Goal: Communication & Community: Ask a question

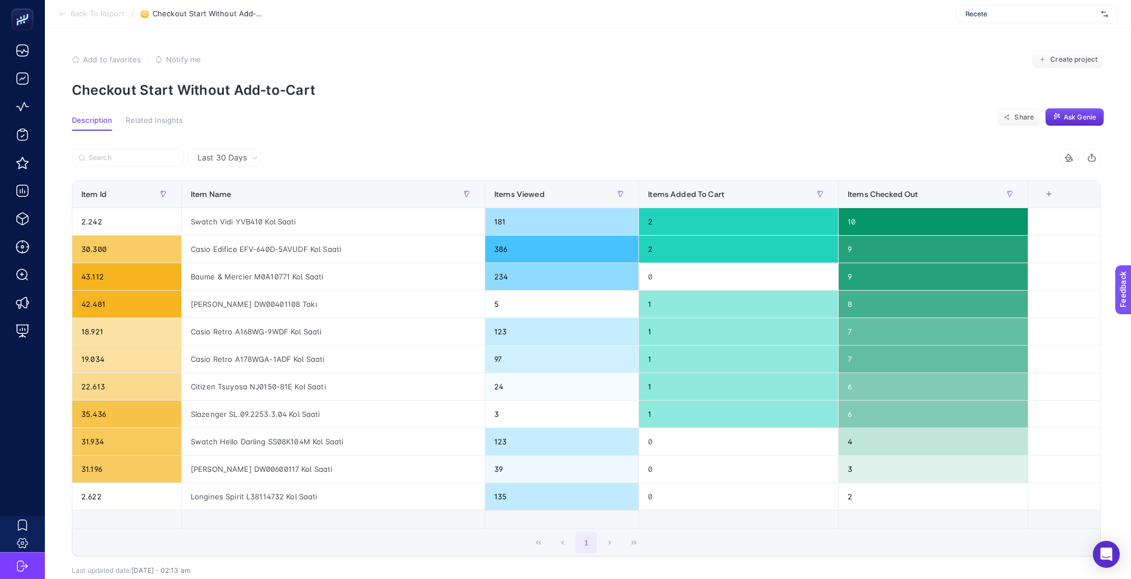
click at [100, 11] on span "Back To Report" at bounding box center [98, 14] width 54 height 9
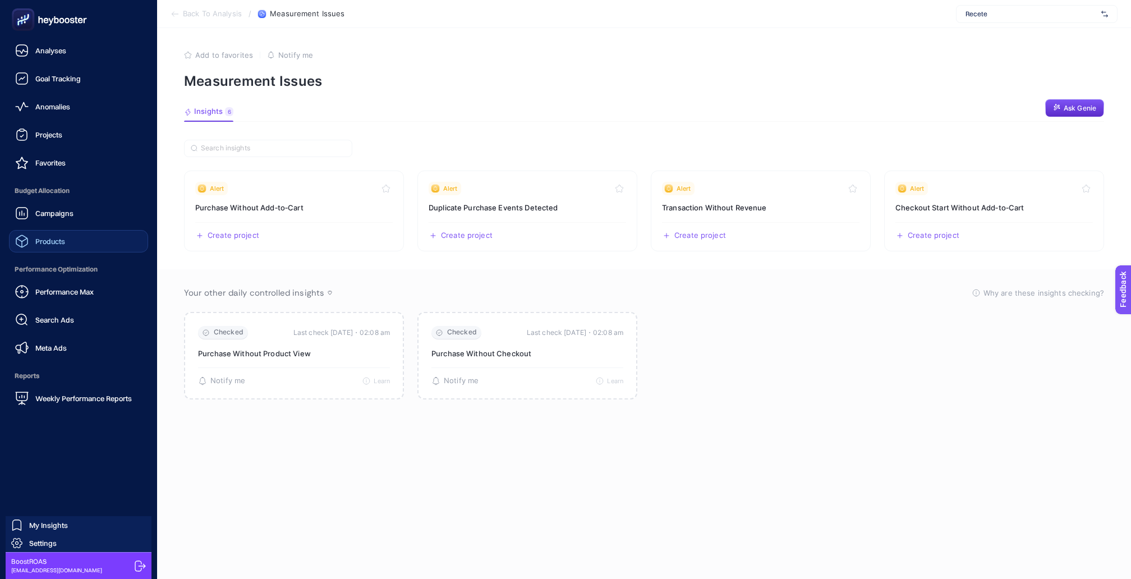
click at [61, 237] on span "Products" at bounding box center [50, 241] width 30 height 9
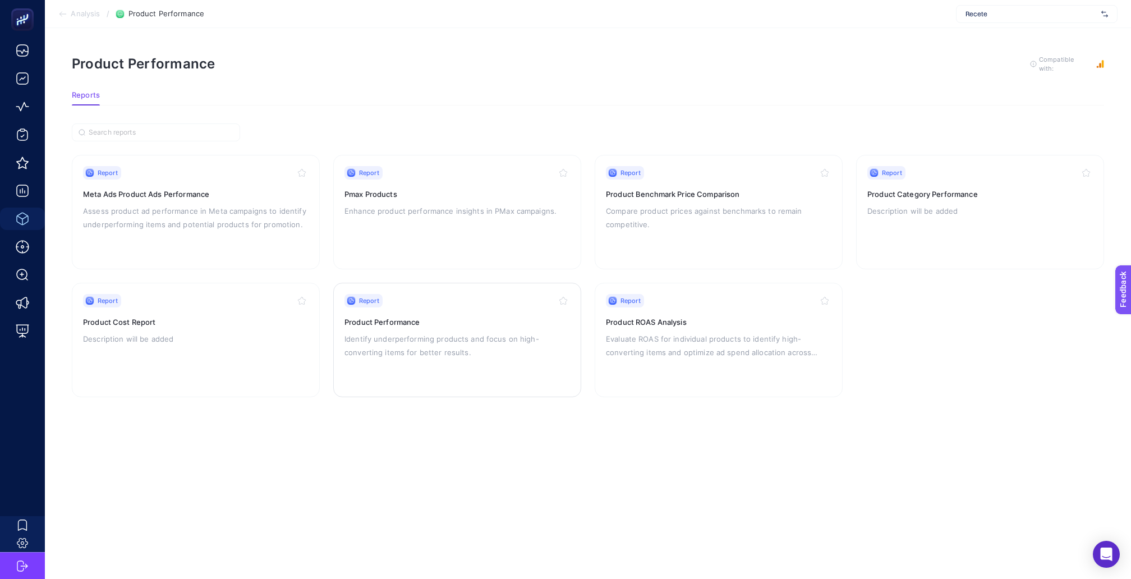
click at [430, 317] on h3 "Product Performance" at bounding box center [458, 322] width 226 height 11
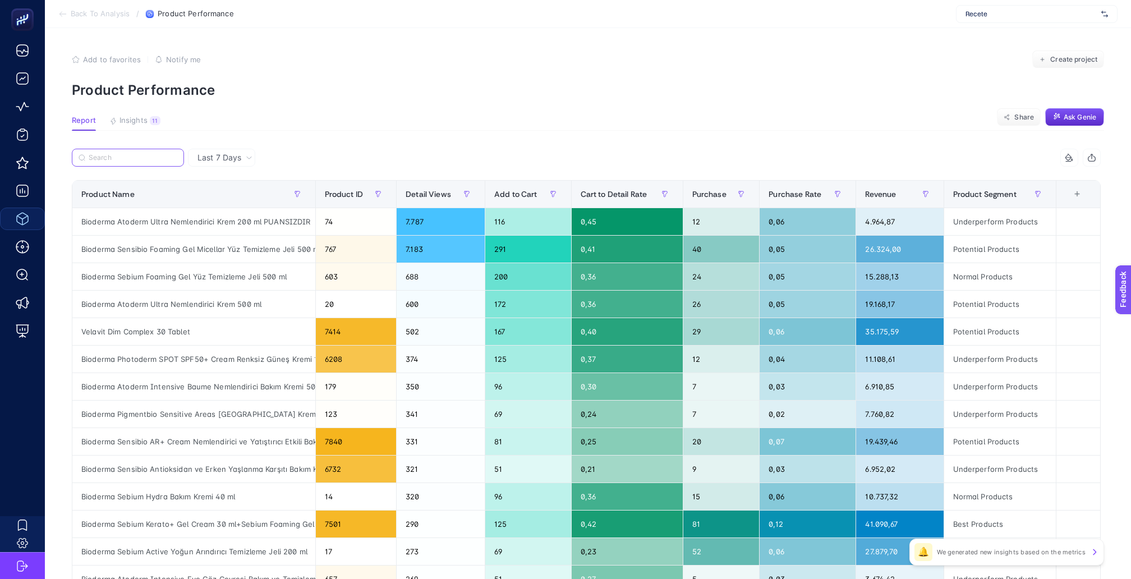
click at [133, 154] on input "Search" at bounding box center [133, 158] width 89 height 8
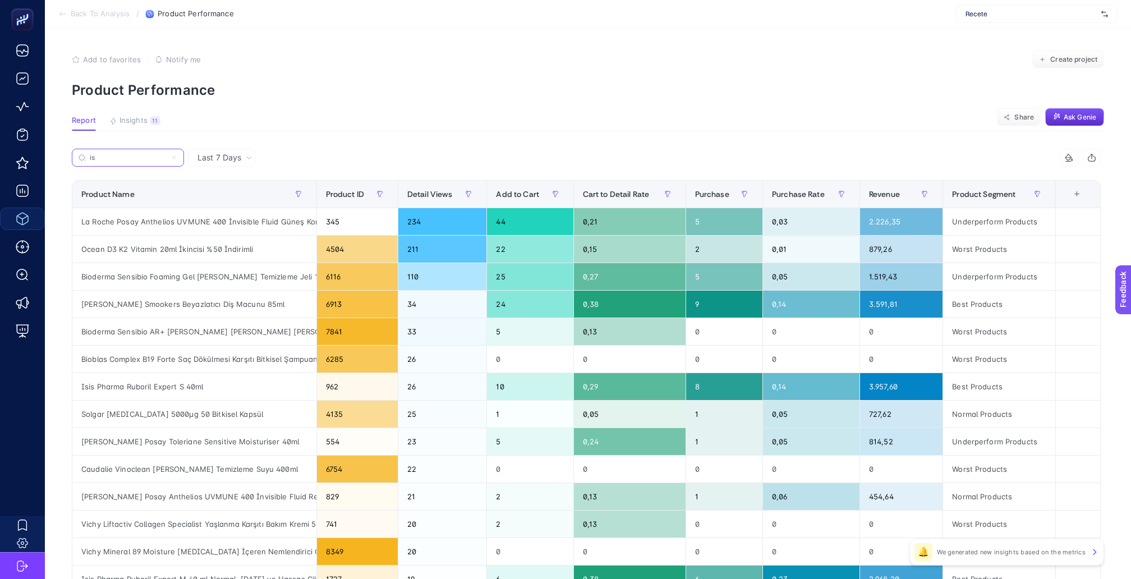
type input "i"
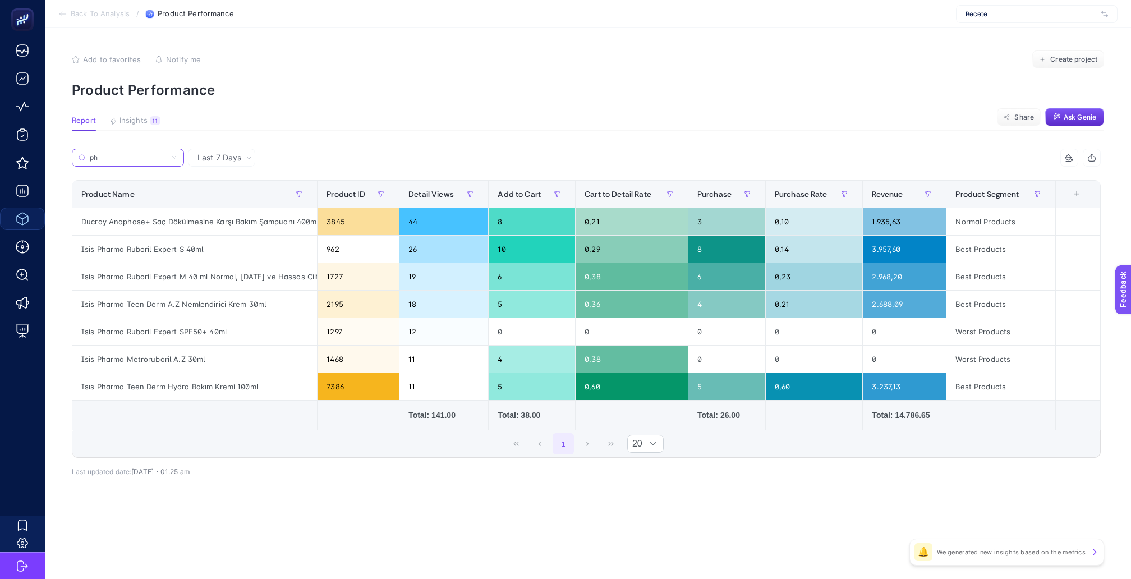
type input "p"
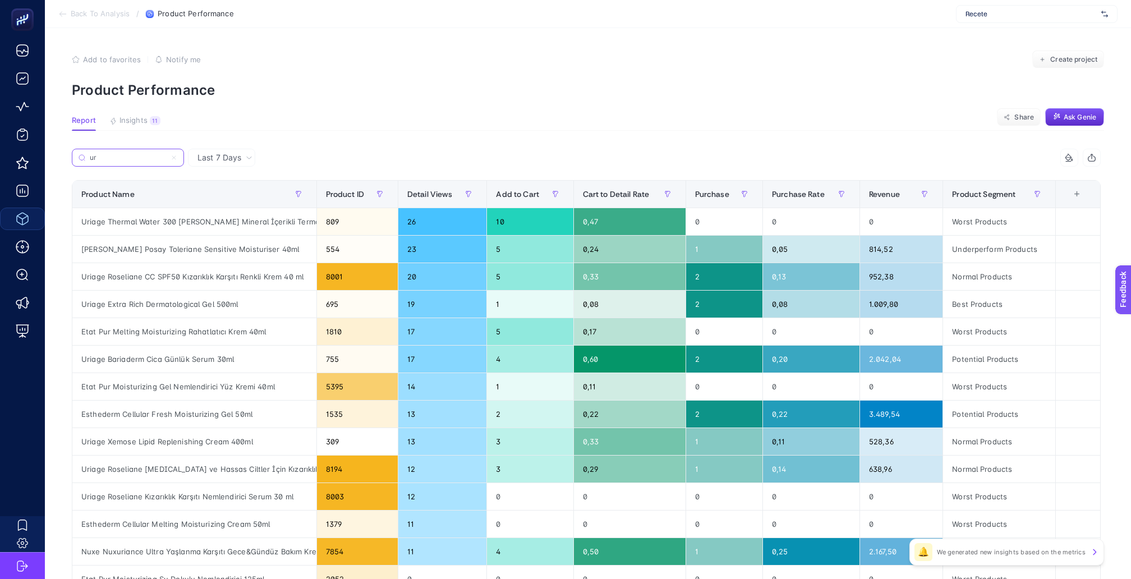
type input "u"
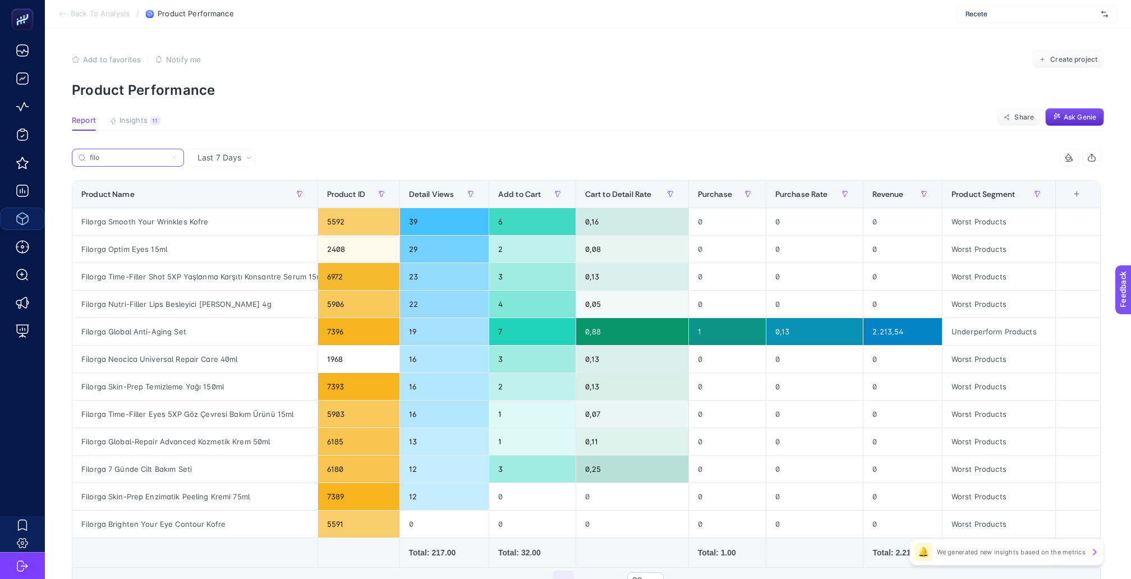
type input "filo"
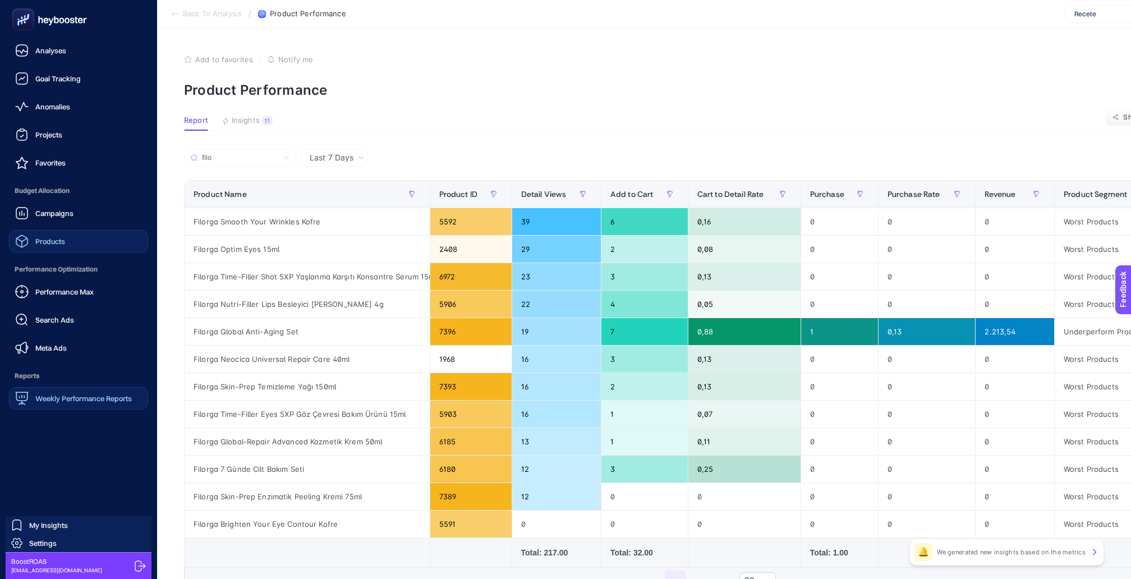
click at [42, 387] on link "Weekly Performance Reports" at bounding box center [78, 398] width 139 height 22
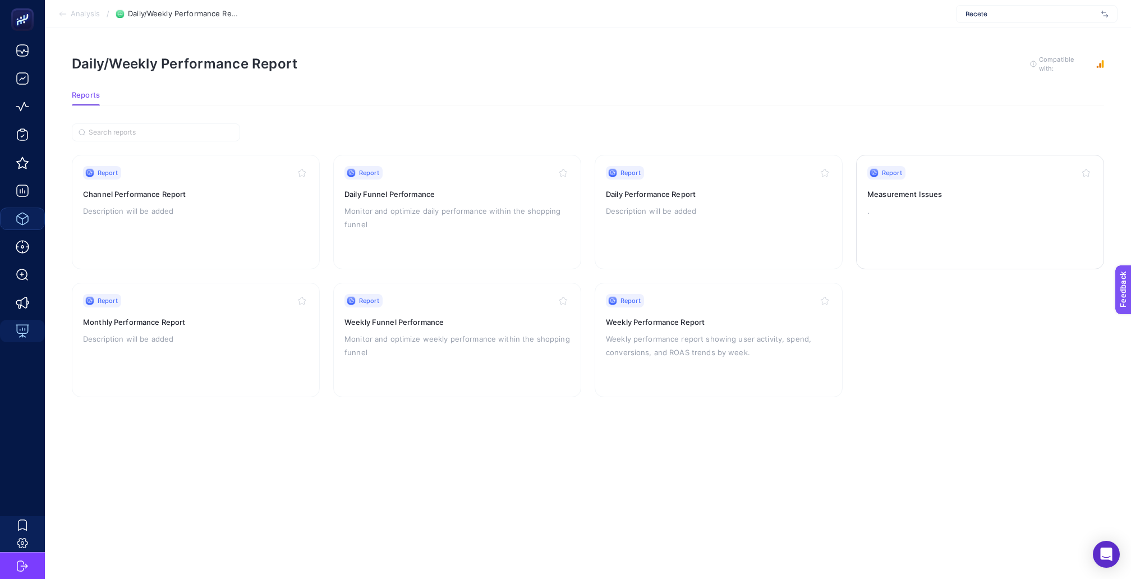
click at [964, 189] on h3 "Measurement Issues" at bounding box center [981, 194] width 226 height 11
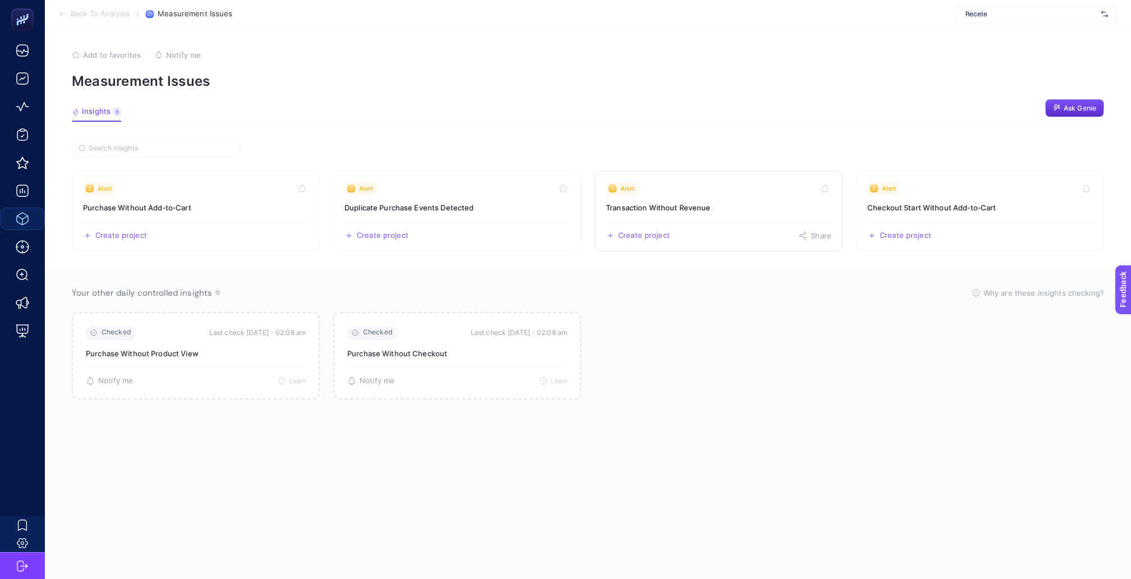
click at [746, 202] on h3 "Transaction Without Revenue" at bounding box center [719, 207] width 226 height 11
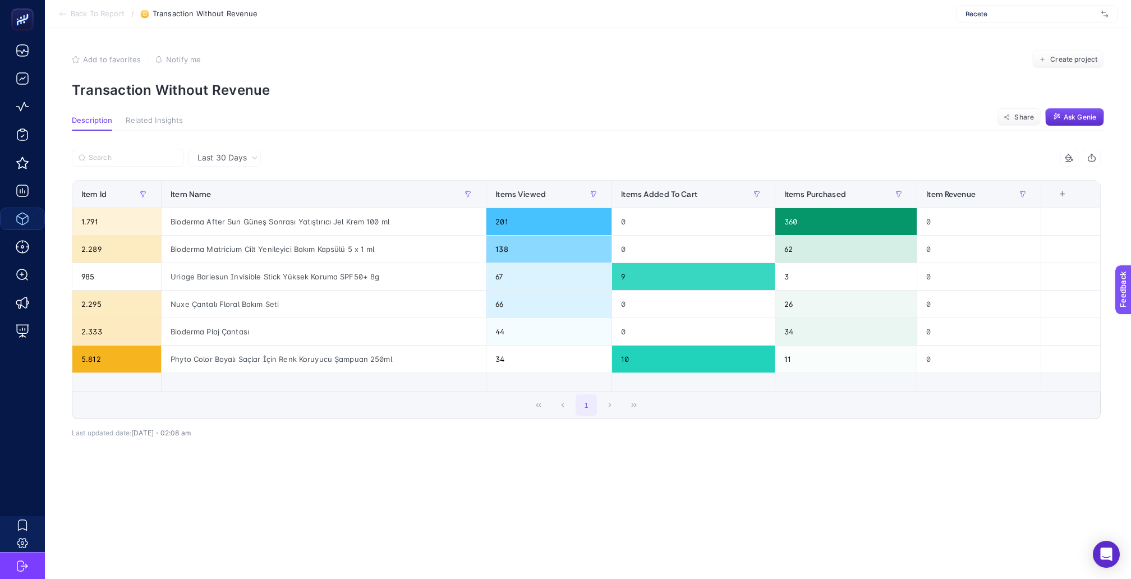
click at [680, 185] on div "Items Added To Cart" at bounding box center [693, 194] width 145 height 18
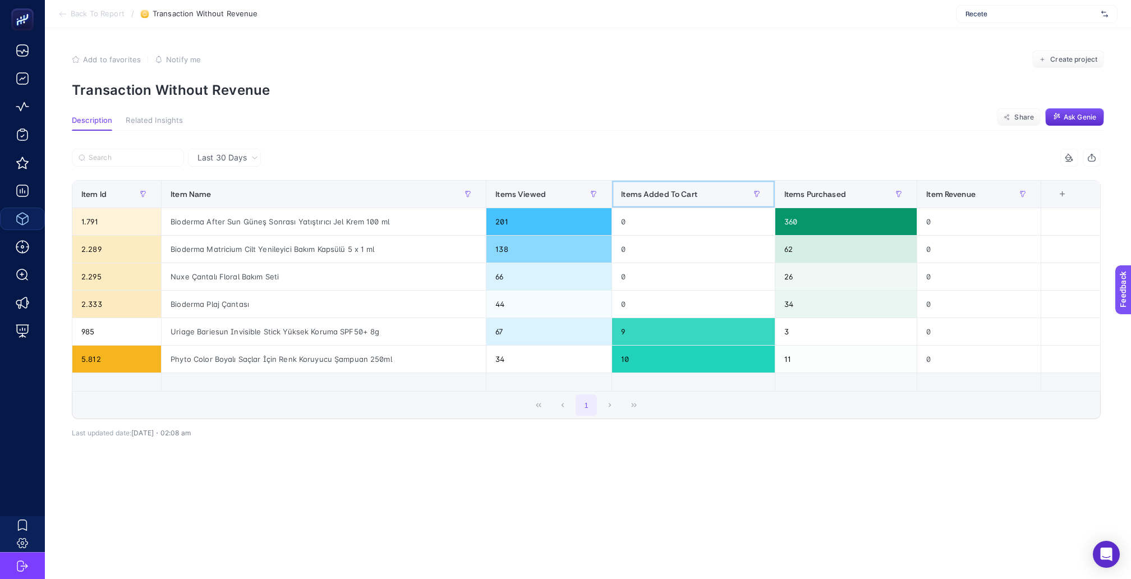
click at [680, 185] on div "Items Added To Cart" at bounding box center [693, 194] width 145 height 18
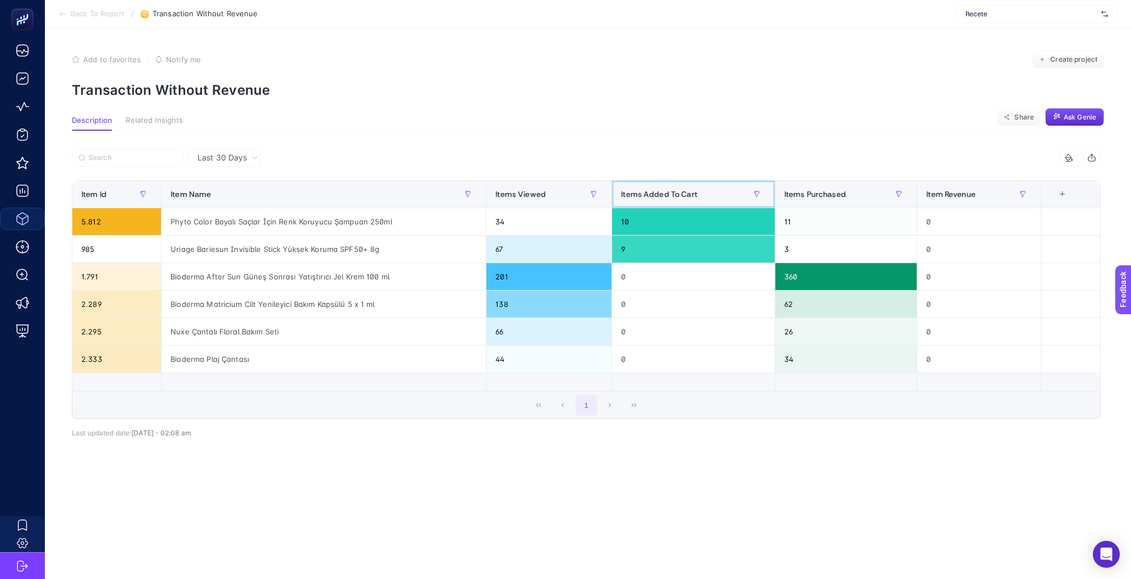
click at [680, 185] on div "Items Added To Cart" at bounding box center [693, 194] width 145 height 18
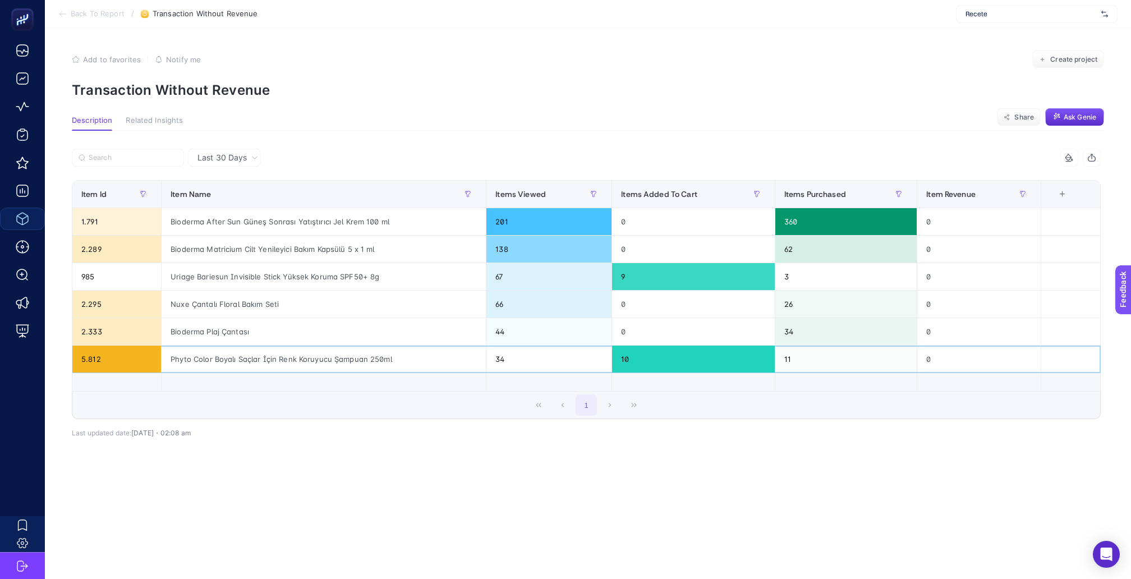
click at [314, 346] on div "Phyto Color Boyalı Saçlar İçin Renk Koruyucu Şampuan 250ml" at bounding box center [324, 359] width 324 height 27
copy tr "Phyto Color Boyalı Saçlar İçin Renk Koruyucu Şampuan 250ml"
click at [211, 263] on div "Uriage Bariesun Invisible Stick Yüksek Koruma SPF50+ 8g" at bounding box center [324, 276] width 324 height 27
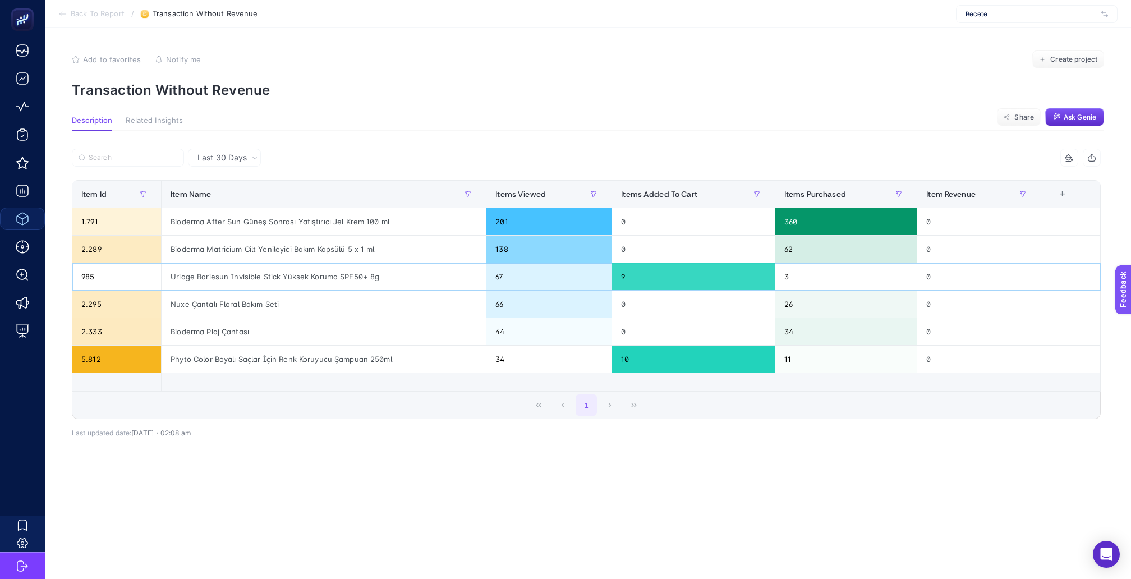
click at [211, 263] on div "Uriage Bariesun Invisible Stick Yüksek Koruma SPF50+ 8g" at bounding box center [324, 276] width 324 height 27
click at [209, 346] on div "Phyto Color Boyalı Saçlar İçin Renk Koruyucu Şampuan 250ml" at bounding box center [324, 359] width 324 height 27
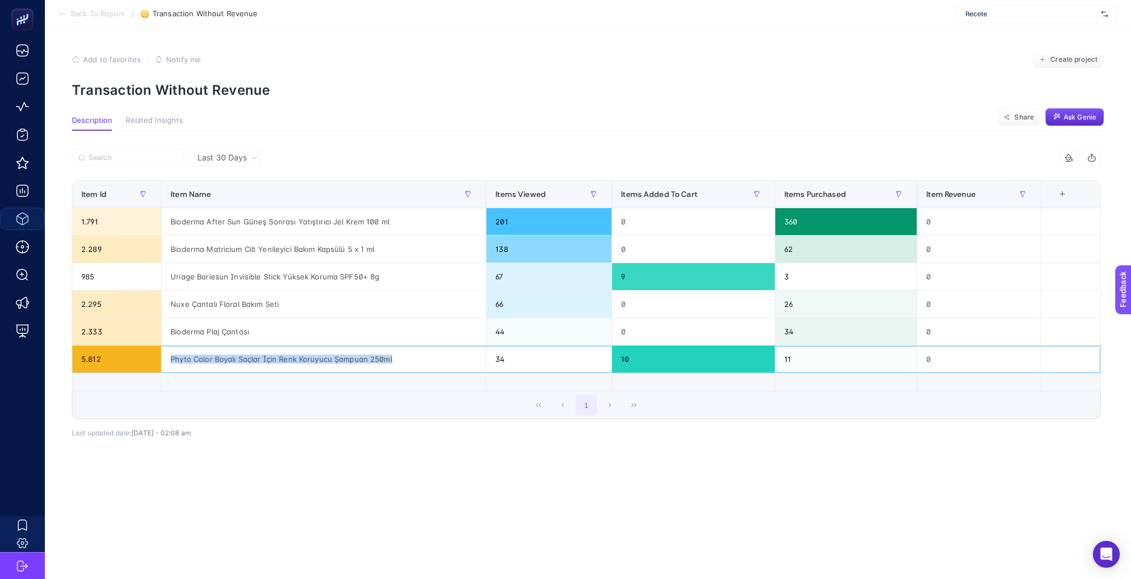
copy tr "Phyto Color Boyalı Saçlar İçin Renk Koruyucu Şampuan 250ml"
click at [285, 506] on article "Add to favorites false Notify me Create project Transaction Without Revenue Des…" at bounding box center [588, 303] width 1086 height 551
click at [240, 140] on div "Last 30 Days 5 items selected Item Id Item Name Items Viewed Items Added To Car…" at bounding box center [586, 313] width 1047 height 365
click at [237, 152] on span "Last 30 Days" at bounding box center [222, 157] width 49 height 11
click at [230, 191] on li "Last 7 Days" at bounding box center [224, 201] width 66 height 20
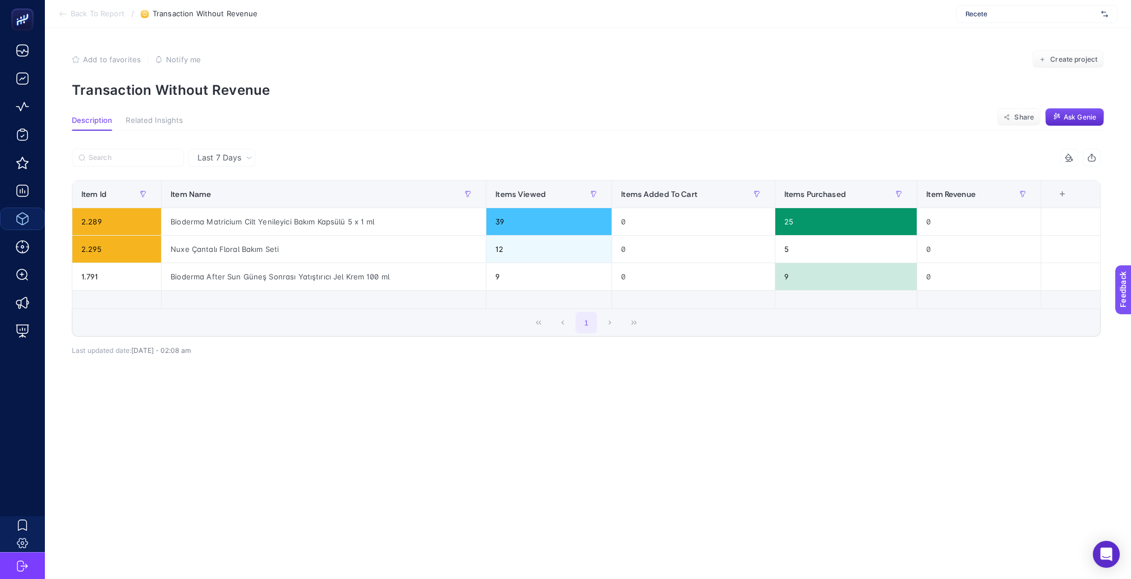
click at [238, 154] on div "Last 7 Days" at bounding box center [225, 158] width 64 height 8
click at [393, 125] on section "Description Related Insights Share Ask Genie" at bounding box center [588, 123] width 1033 height 15
click at [327, 214] on div "Bioderma Matricium Cilt Yenileyici Bakım Kapsülü 5 x 1 ml" at bounding box center [324, 221] width 324 height 27
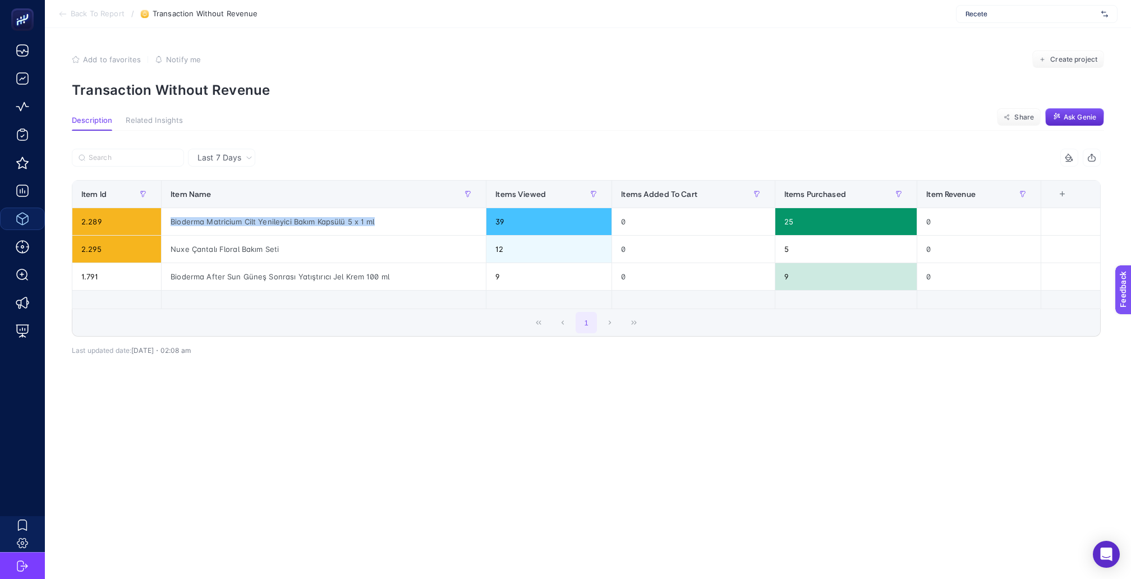
click at [447, 149] on div "Last 7 Days" at bounding box center [586, 158] width 1029 height 18
click at [217, 155] on span "Last 7 Days" at bounding box center [220, 157] width 44 height 11
click at [217, 191] on li "Last 7 Days" at bounding box center [221, 201] width 61 height 20
click at [205, 152] on span "Last 7 Days" at bounding box center [220, 157] width 44 height 11
click at [215, 171] on li "Last 30 Days" at bounding box center [221, 181] width 61 height 20
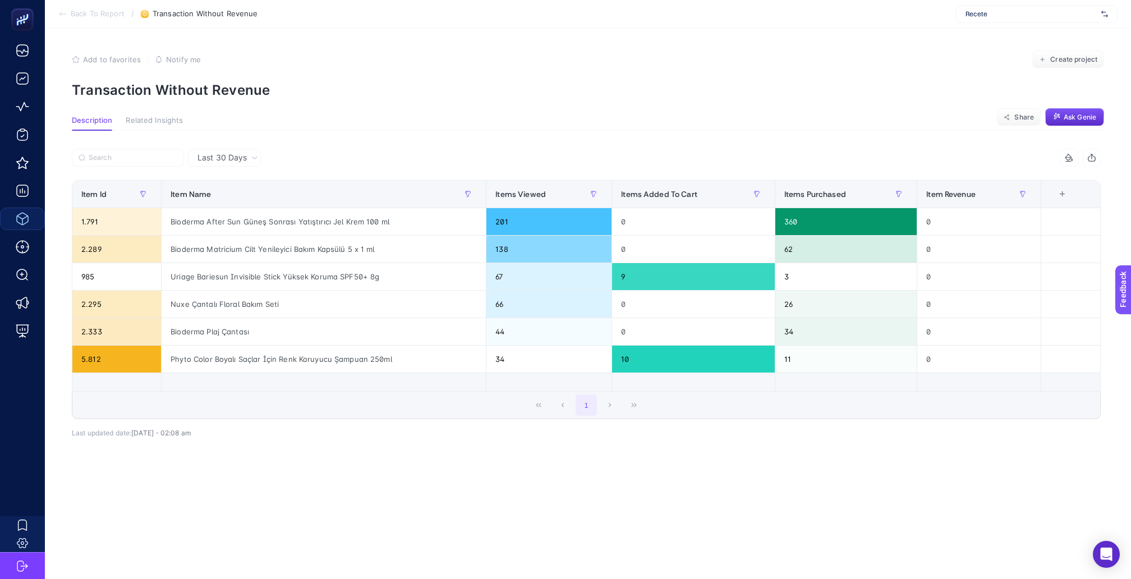
click at [388, 168] on div "5 items selected Item Id Item Name Items Viewed Items Added To Cart Items Purch…" at bounding box center [586, 284] width 1029 height 270
click at [228, 346] on div "Phyto Color Boyalı Saçlar İçin Renk Koruyucu Şampuan 250ml" at bounding box center [324, 359] width 324 height 27
click at [228, 263] on div "Uriage Bariesun Invisible Stick Yüksek Koruma SPF50+ 8g" at bounding box center [324, 276] width 324 height 27
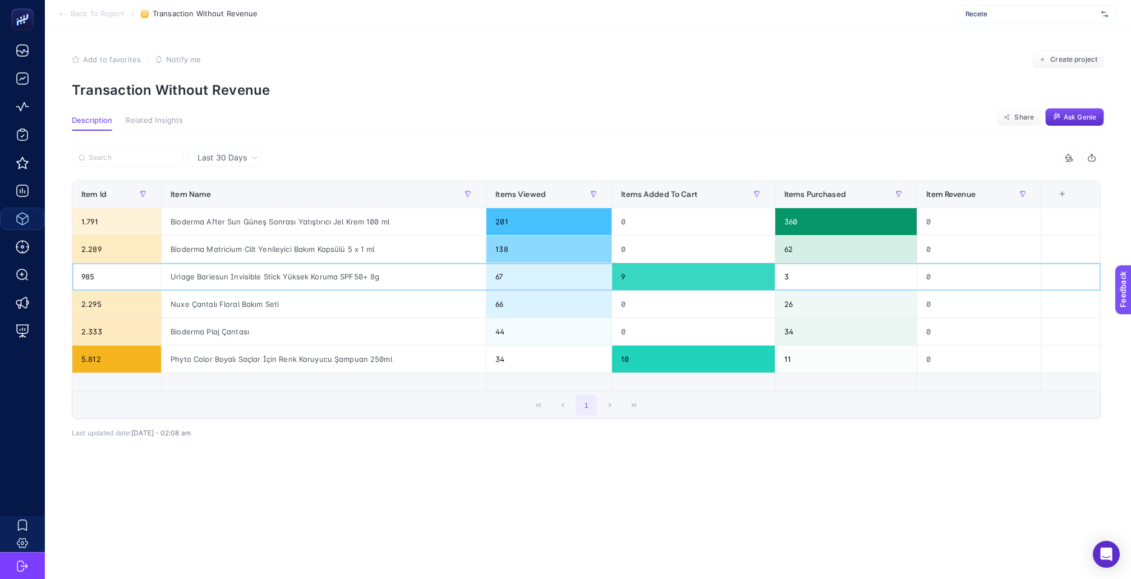
click at [228, 263] on div "Uriage Bariesun Invisible Stick Yüksek Koruma SPF50+ 8g" at bounding box center [324, 276] width 324 height 27
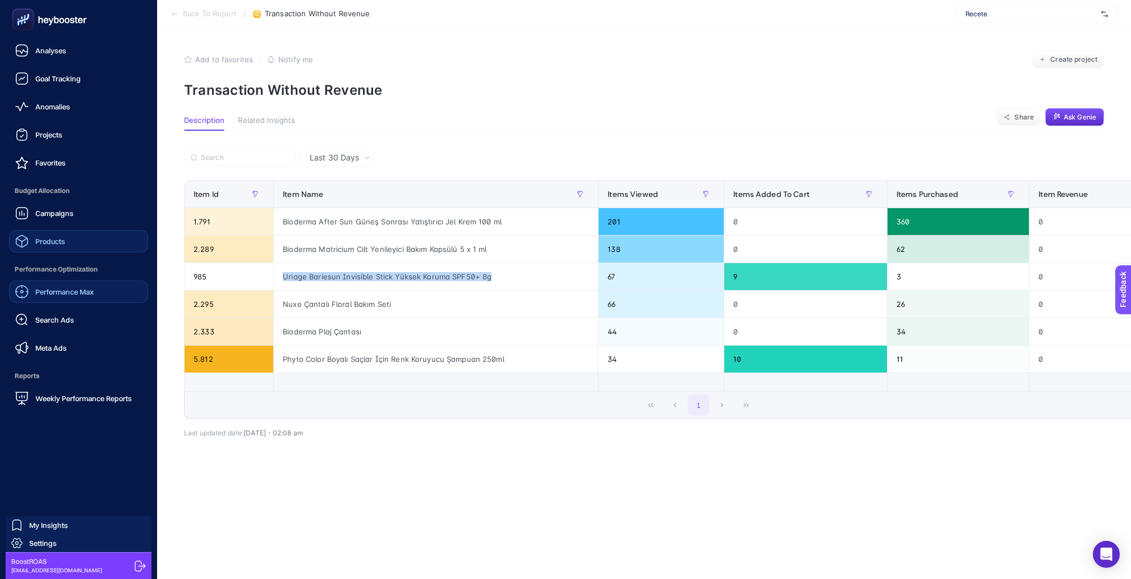
click at [68, 285] on div "Performance Max" at bounding box center [54, 291] width 79 height 13
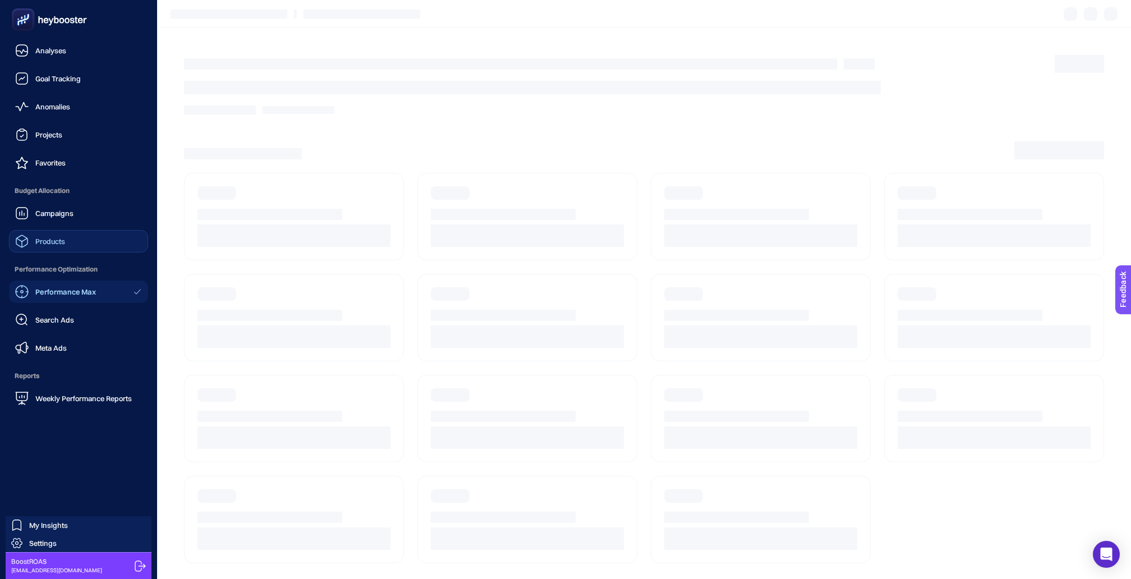
click at [62, 235] on div "Products" at bounding box center [40, 241] width 50 height 13
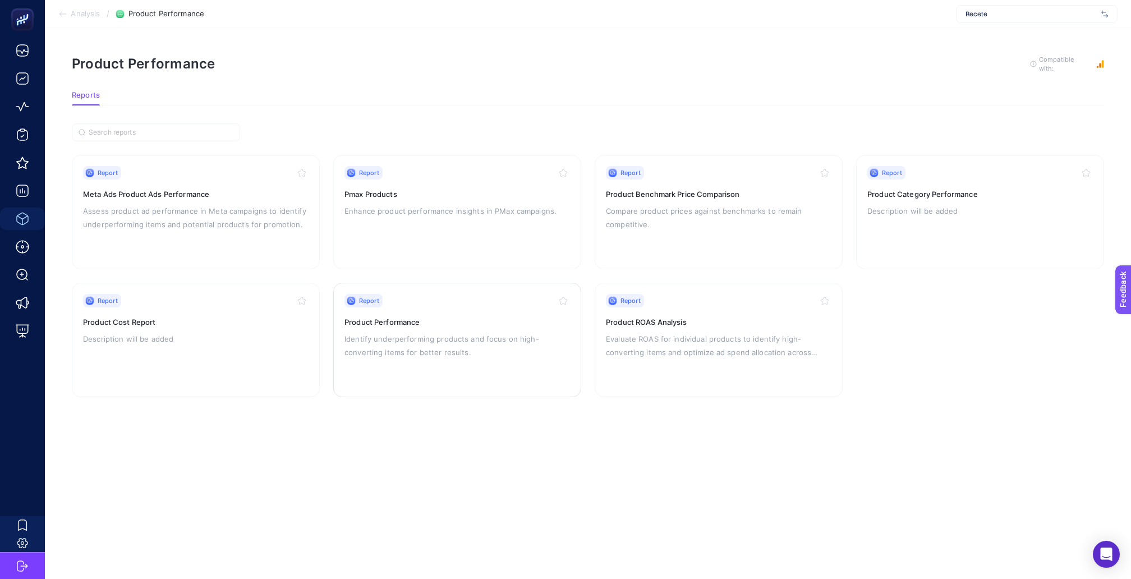
click at [473, 319] on div "Report Product Performance Identify underperforming products and focus on high-…" at bounding box center [458, 340] width 226 height 92
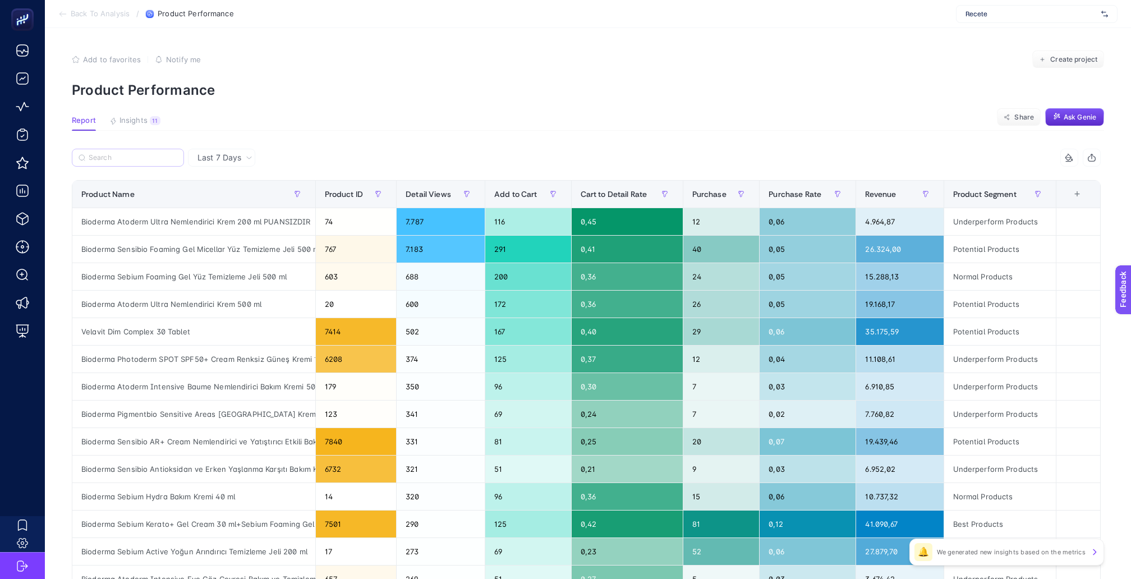
click at [148, 157] on label at bounding box center [128, 158] width 112 height 18
click at [148, 157] on input "Search" at bounding box center [133, 158] width 89 height 8
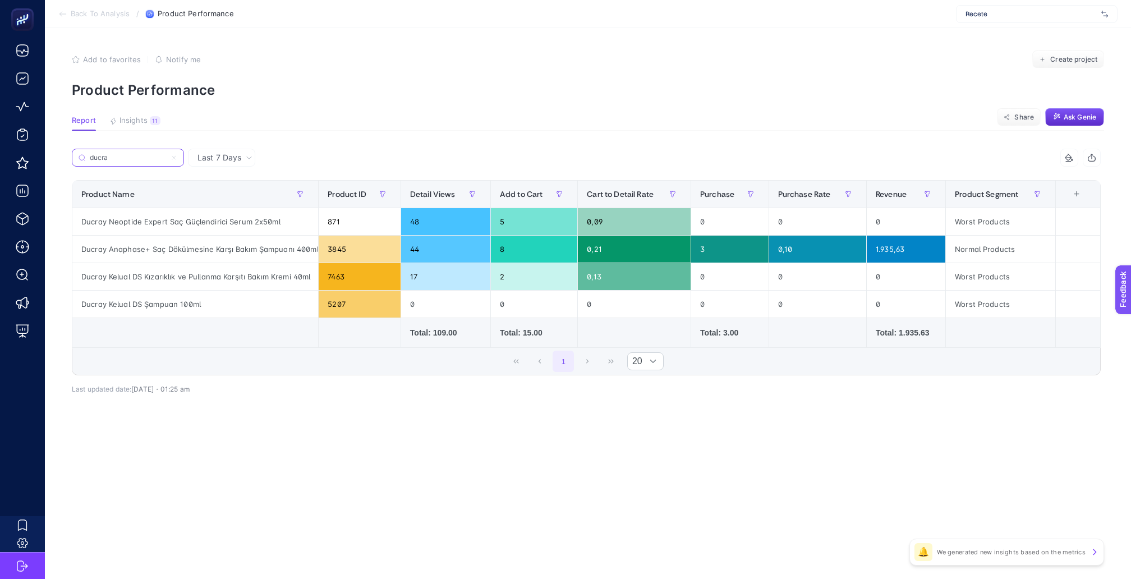
type input "ducra"
click at [223, 152] on span "Last 7 Days" at bounding box center [220, 157] width 44 height 11
click at [226, 191] on li "Last 30 Days" at bounding box center [221, 201] width 61 height 20
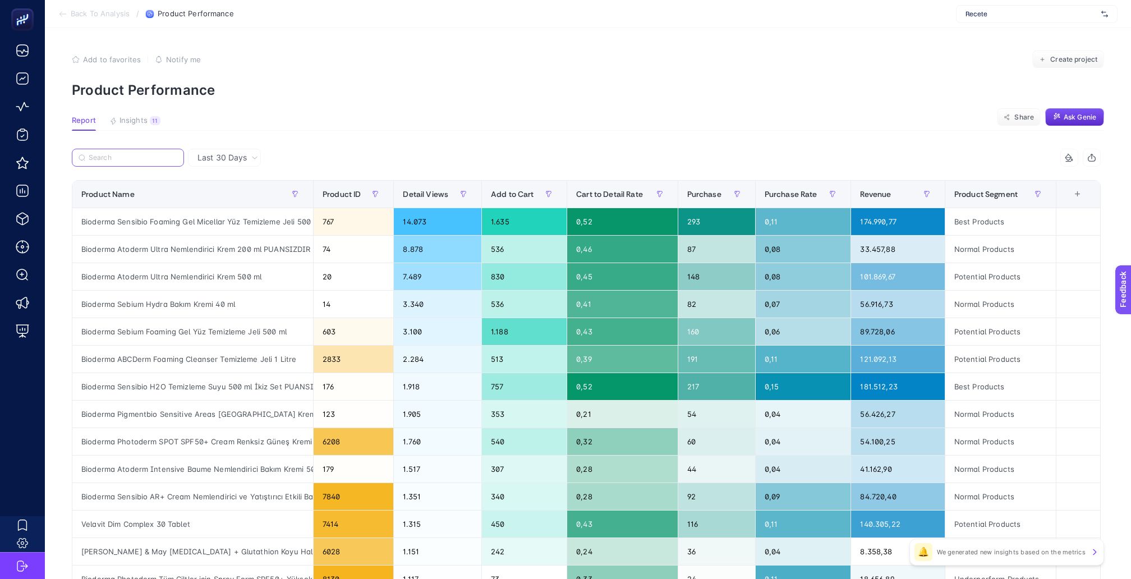
click at [149, 154] on input "Search" at bounding box center [133, 158] width 89 height 8
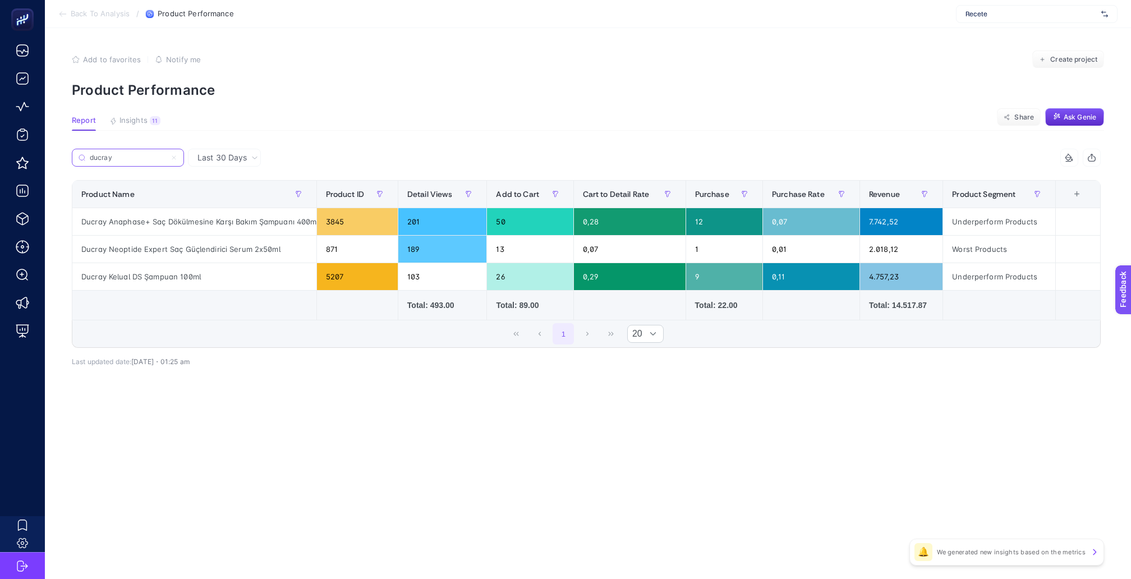
type input "ducray"
click at [204, 152] on span "Last 30 Days" at bounding box center [222, 157] width 49 height 11
click at [217, 174] on li "Last 7 Days" at bounding box center [224, 181] width 66 height 20
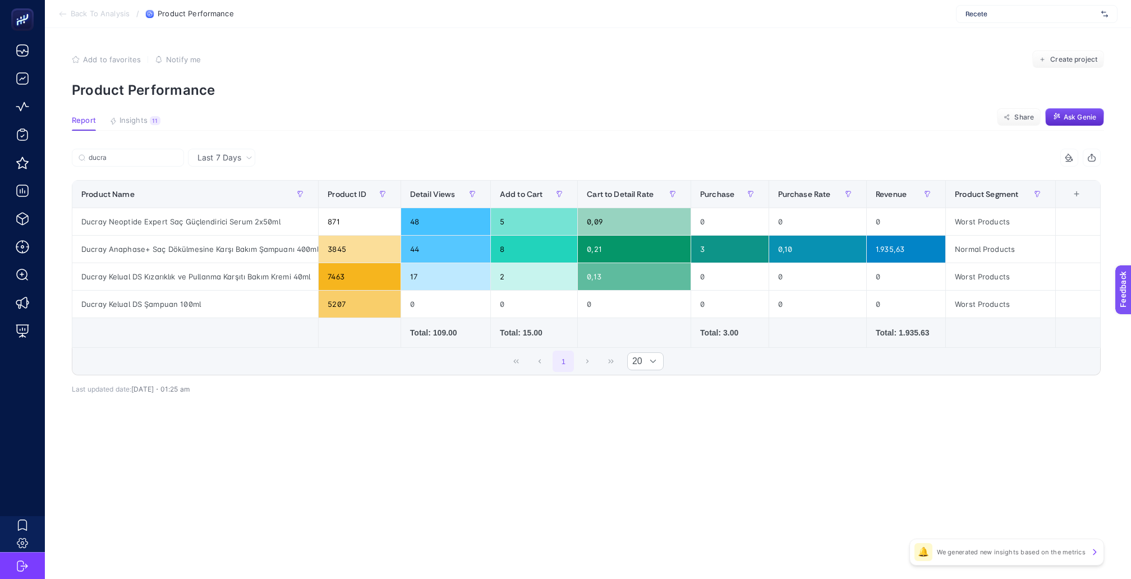
click at [227, 152] on span "Last 7 Days" at bounding box center [220, 157] width 44 height 11
click at [226, 191] on li "Last 30 Days" at bounding box center [221, 201] width 61 height 20
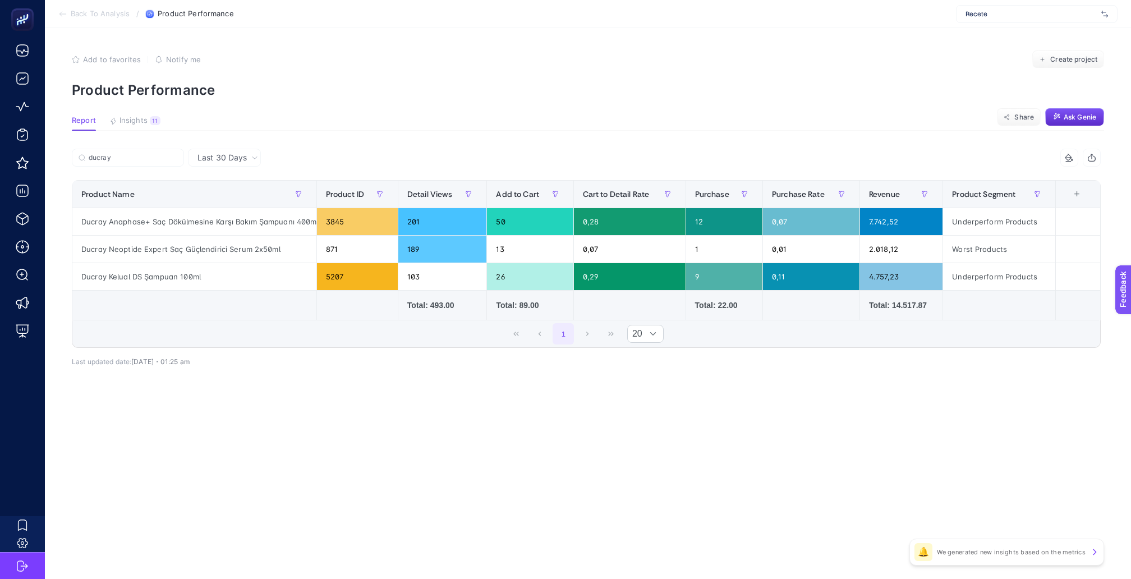
click at [204, 154] on span "Last 30 Days" at bounding box center [222, 157] width 49 height 11
click at [221, 171] on li "Last 7 Days" at bounding box center [224, 181] width 66 height 20
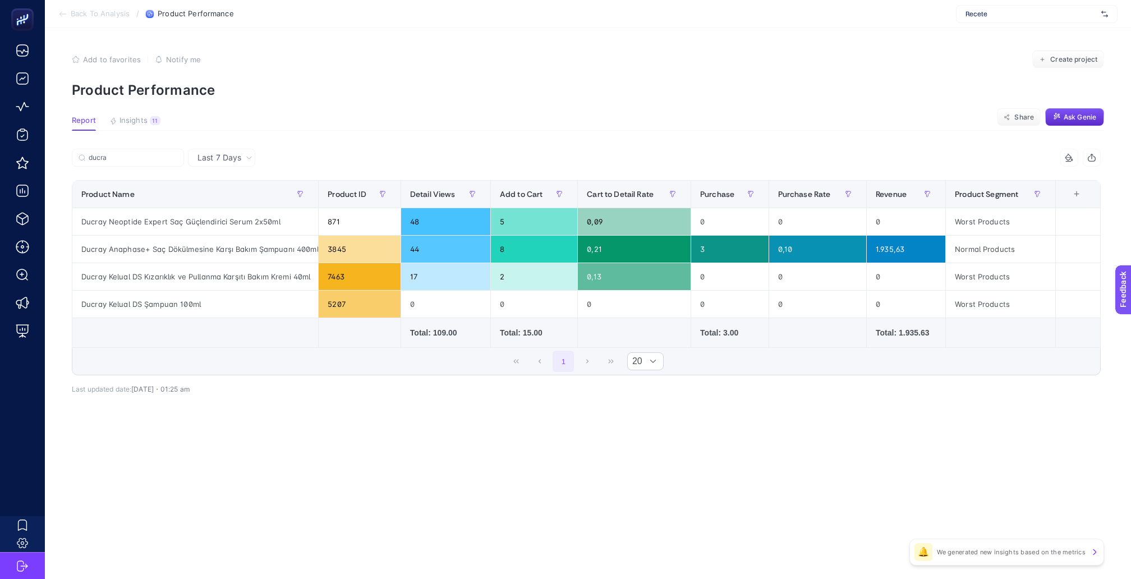
click at [226, 153] on span "Last 7 Days" at bounding box center [220, 157] width 44 height 11
click at [210, 191] on li "Last 30 Days" at bounding box center [221, 201] width 61 height 20
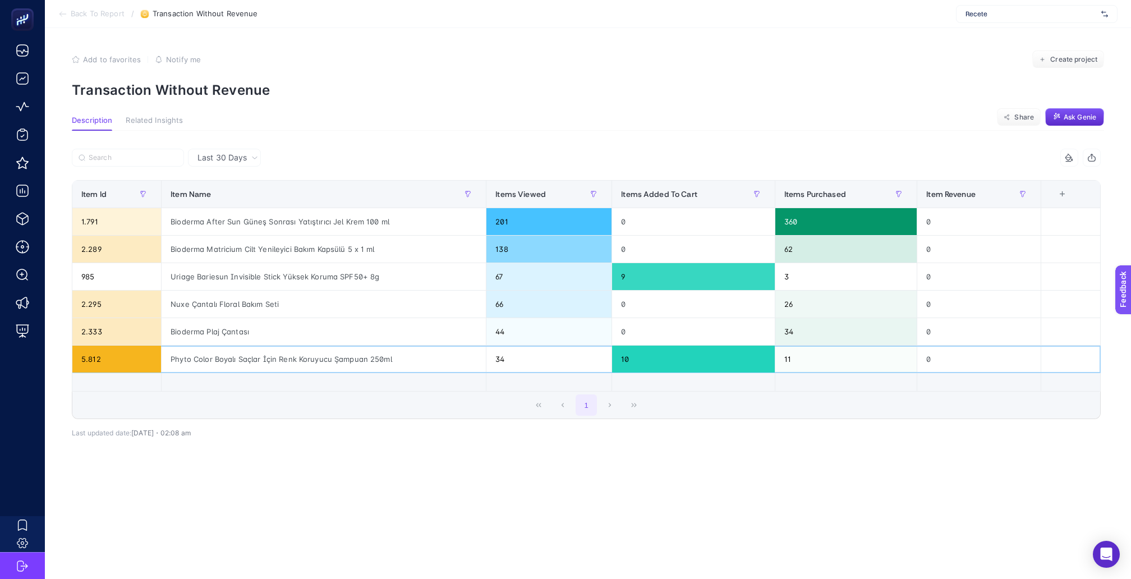
click at [257, 346] on div "Phyto Color Boyalı Saçlar İçin Renk Koruyucu Şampuan 250ml" at bounding box center [324, 359] width 324 height 27
click at [266, 346] on div "Phyto Color Boyalı Saçlar İçin Renk Koruyucu Şampuan 250ml" at bounding box center [324, 359] width 324 height 27
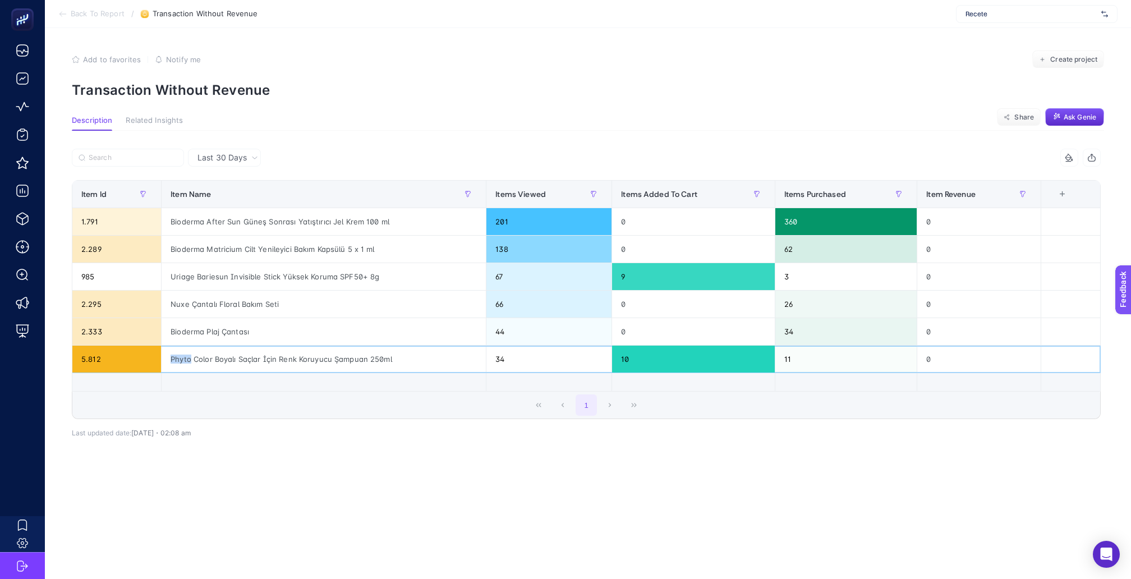
click at [266, 346] on div "Phyto Color Boyalı Saçlar İçin Renk Koruyucu Şampuan 250ml" at bounding box center [324, 359] width 324 height 27
click at [256, 263] on div "Uriage Bariesun Invisible Stick Yüksek Koruma SPF50+ 8g" at bounding box center [324, 276] width 324 height 27
copy tr "Uriage Bariesun Invisible Stick Yüksek Koruma SPF50+ 8g"
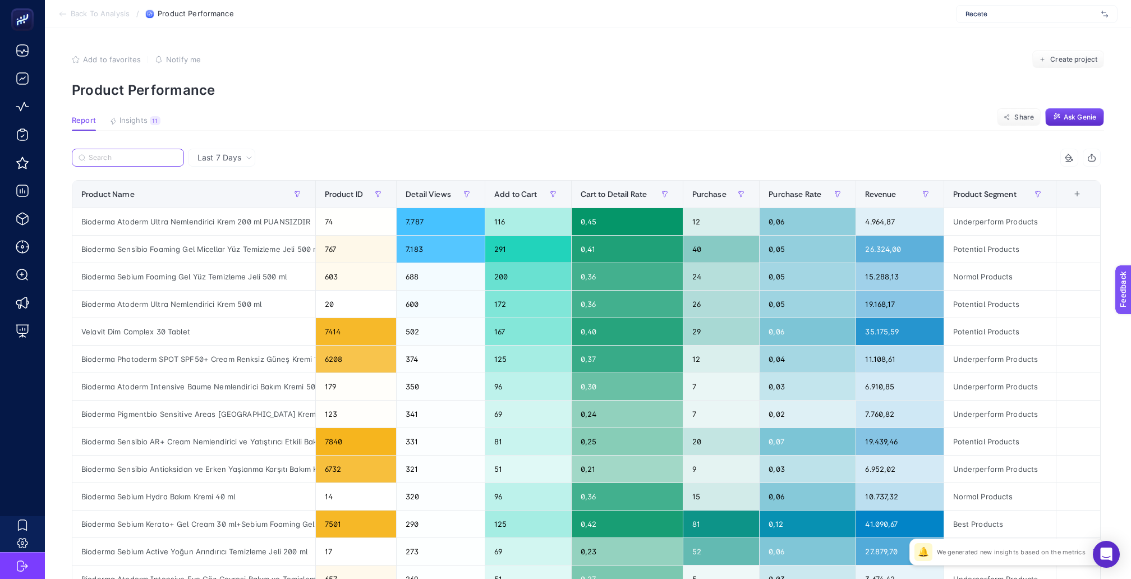
click at [142, 155] on input "Search" at bounding box center [133, 158] width 89 height 8
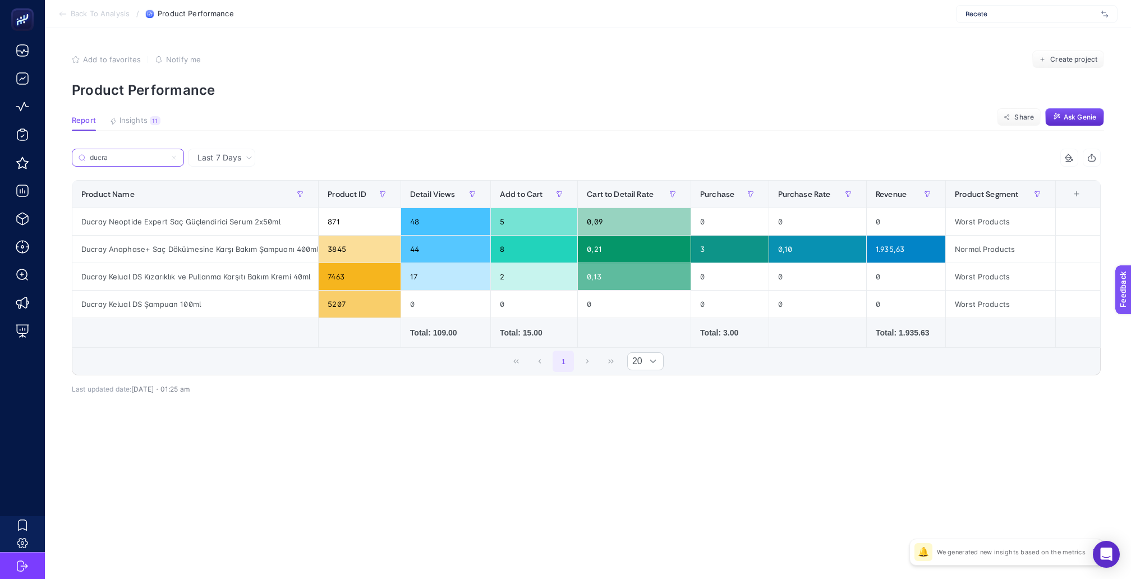
type input "ducra"
click at [201, 152] on span "Last 7 Days" at bounding box center [220, 157] width 44 height 11
click at [204, 194] on li "Last 30 Days" at bounding box center [221, 201] width 61 height 20
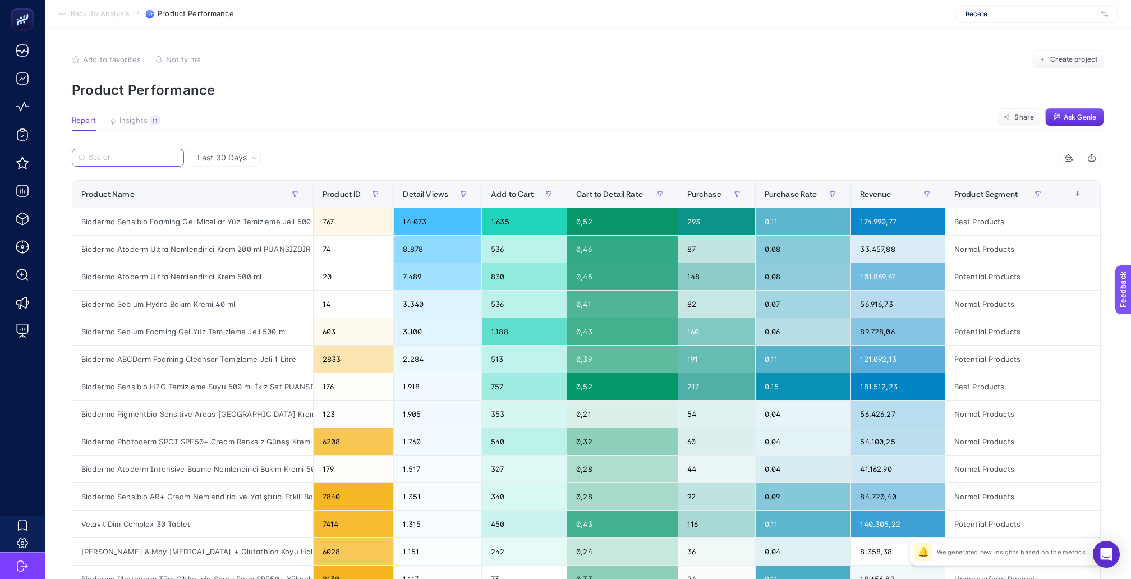
click at [142, 154] on input "Search" at bounding box center [133, 158] width 89 height 8
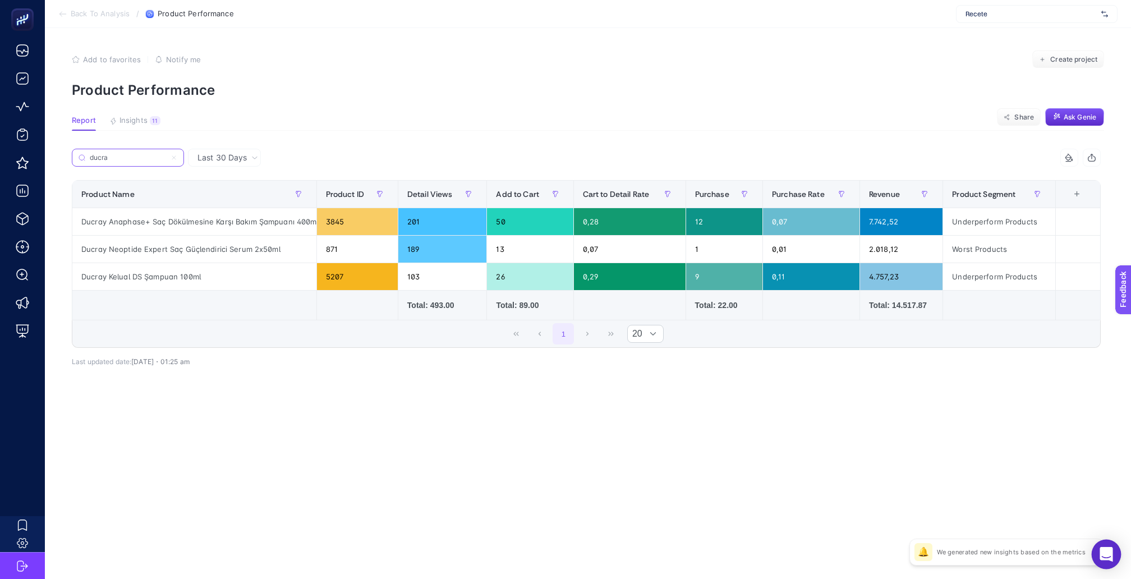
type input "ducra"
click at [1108, 547] on icon "Open Intercom Messenger" at bounding box center [1106, 554] width 15 height 15
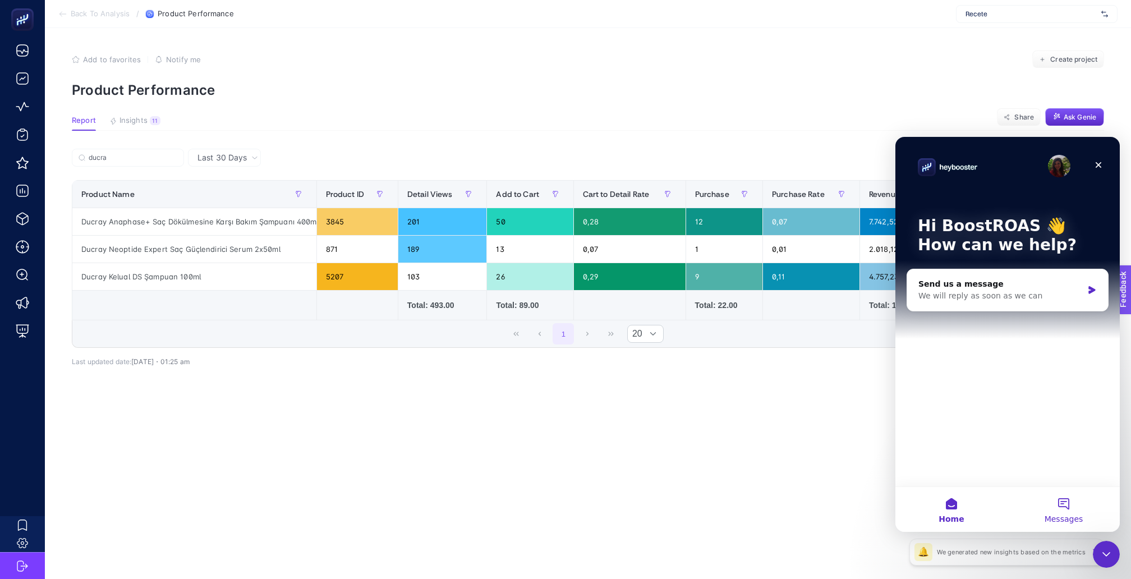
click at [1069, 505] on button "Messages" at bounding box center [1064, 509] width 112 height 45
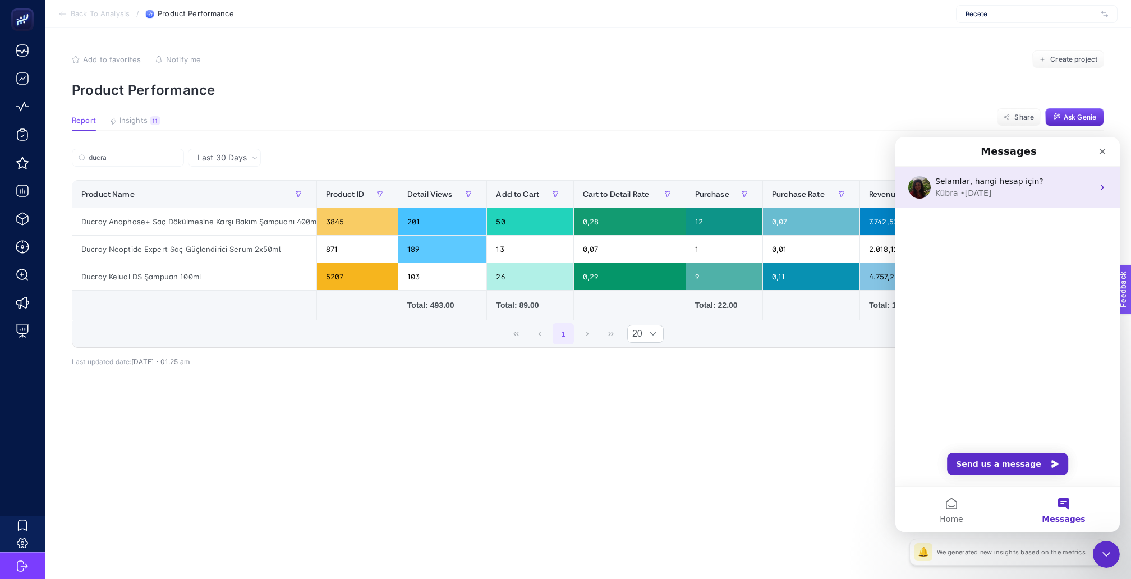
click at [1018, 187] on div "Kübra • 6w ago" at bounding box center [1015, 193] width 158 height 12
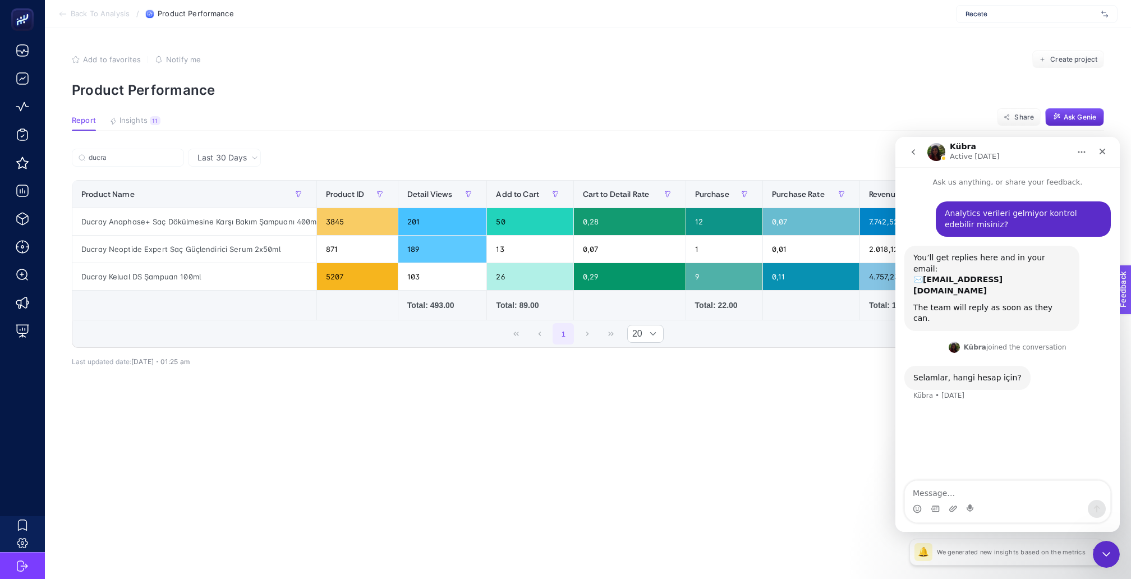
click at [911, 157] on button "go back" at bounding box center [913, 151] width 21 height 21
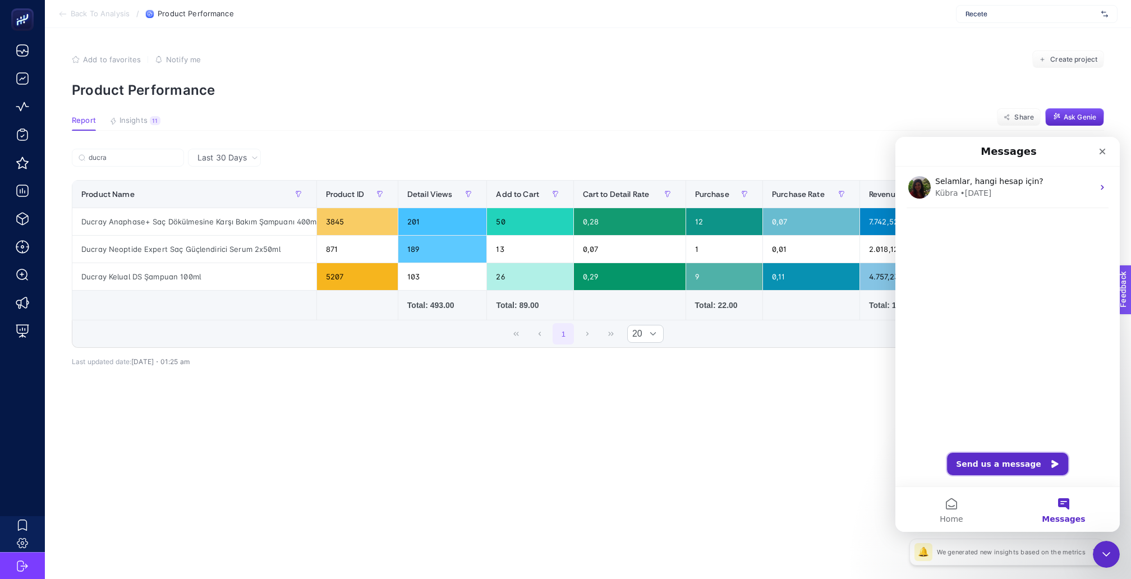
click at [1032, 465] on button "Send us a message" at bounding box center [1007, 464] width 121 height 22
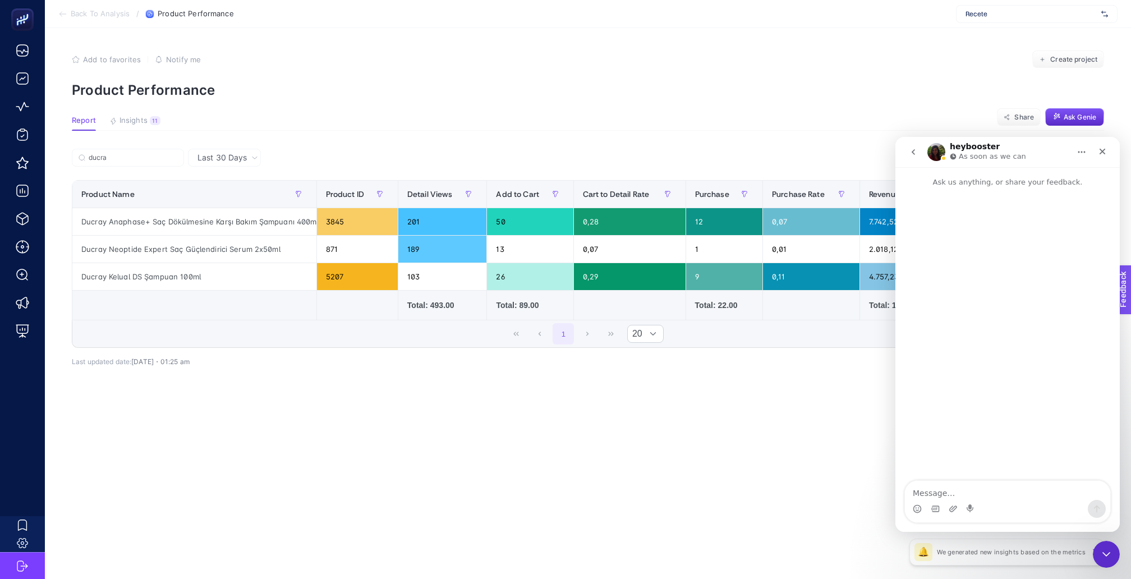
click at [956, 489] on textarea "Message…" at bounding box center [1007, 490] width 205 height 19
type textarea "selamlar, reçete product performans raporunda"
click at [1051, 147] on div "heybooster As soon as we can" at bounding box center [999, 153] width 143 height 20
click at [771, 440] on article "Add to favorites false Notify me Create project Product Performance Report Insi…" at bounding box center [588, 303] width 1086 height 551
click at [1099, 561] on div "Close Intercom Messenger" at bounding box center [1105, 552] width 27 height 27
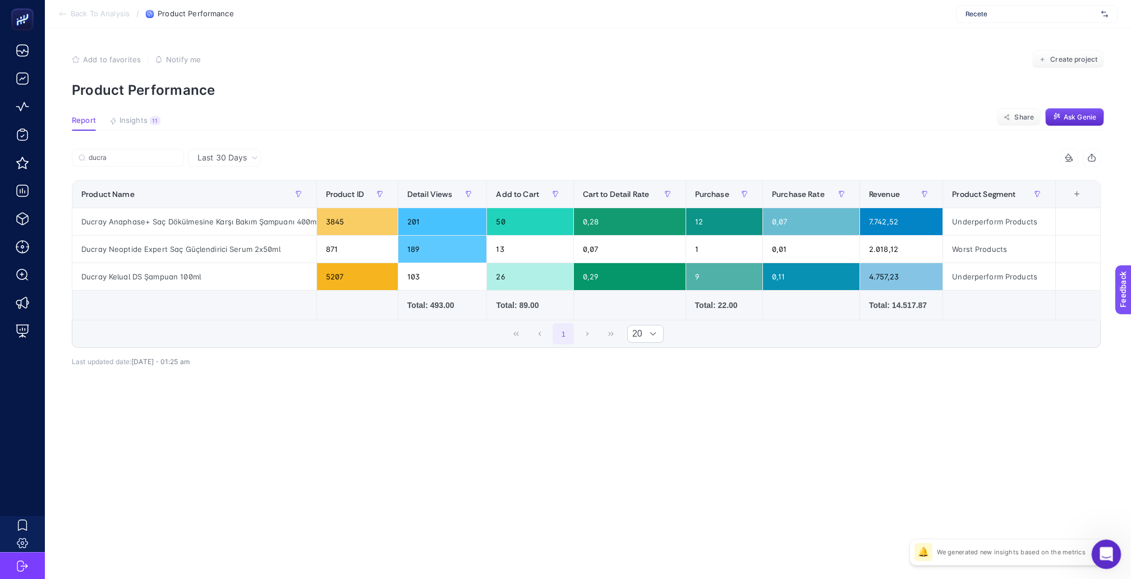
click at [1102, 551] on icon "Open Intercom Messenger" at bounding box center [1105, 553] width 19 height 19
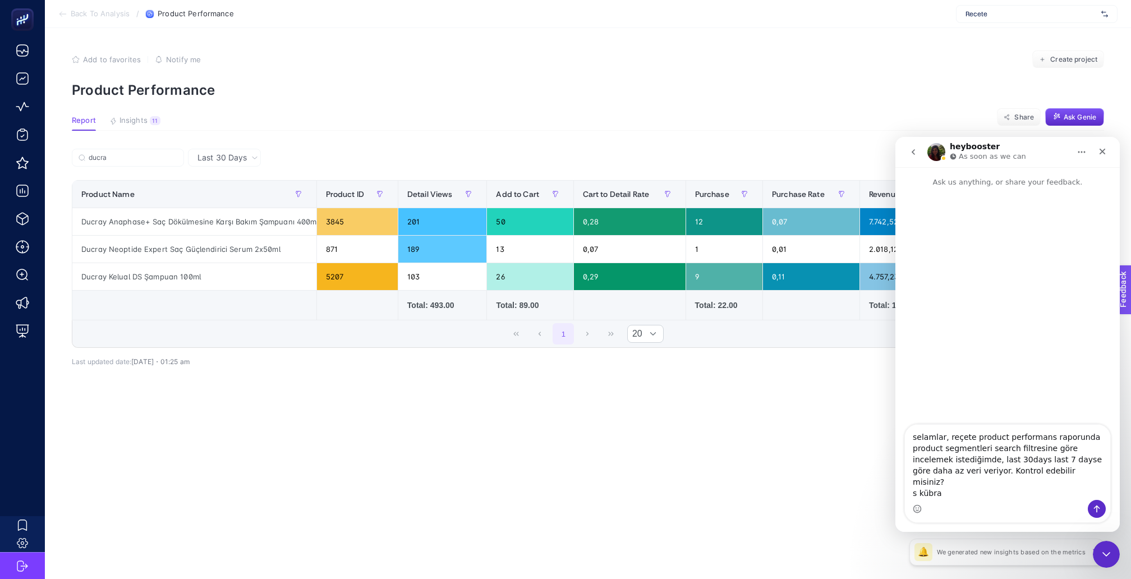
click at [965, 455] on textarea "selamlar, reçete product performans raporunda product segmentleri search filtre…" at bounding box center [1007, 462] width 205 height 75
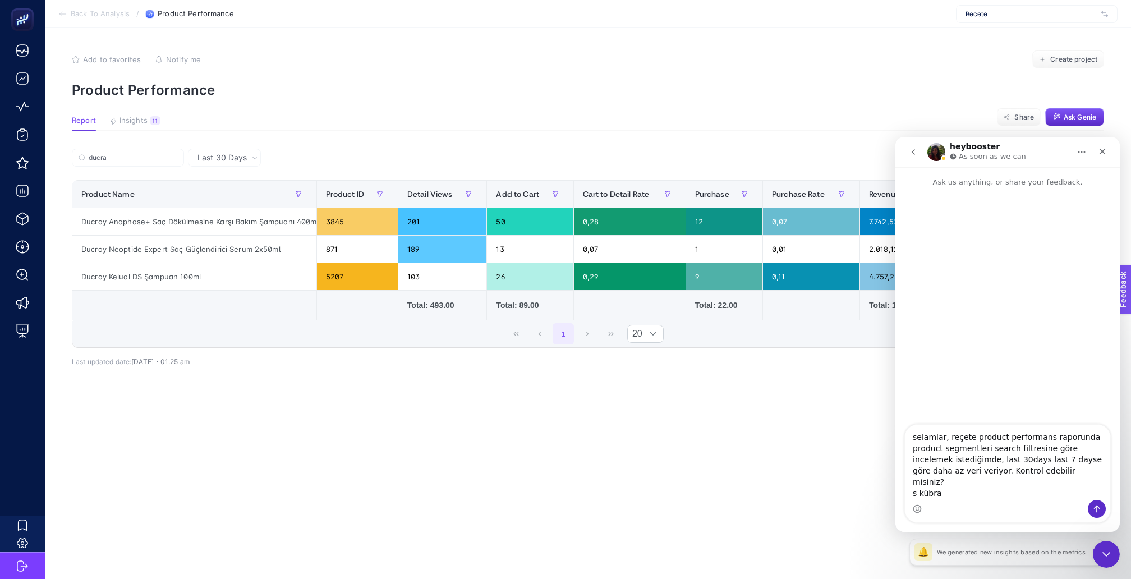
click at [965, 455] on textarea "selamlar, reçete product performans raporunda product segmentleri search filtre…" at bounding box center [1007, 462] width 205 height 75
click at [954, 475] on textarea "selamlar, reçete product performans raporunda product segmentleri search filtre…" at bounding box center [1007, 462] width 205 height 75
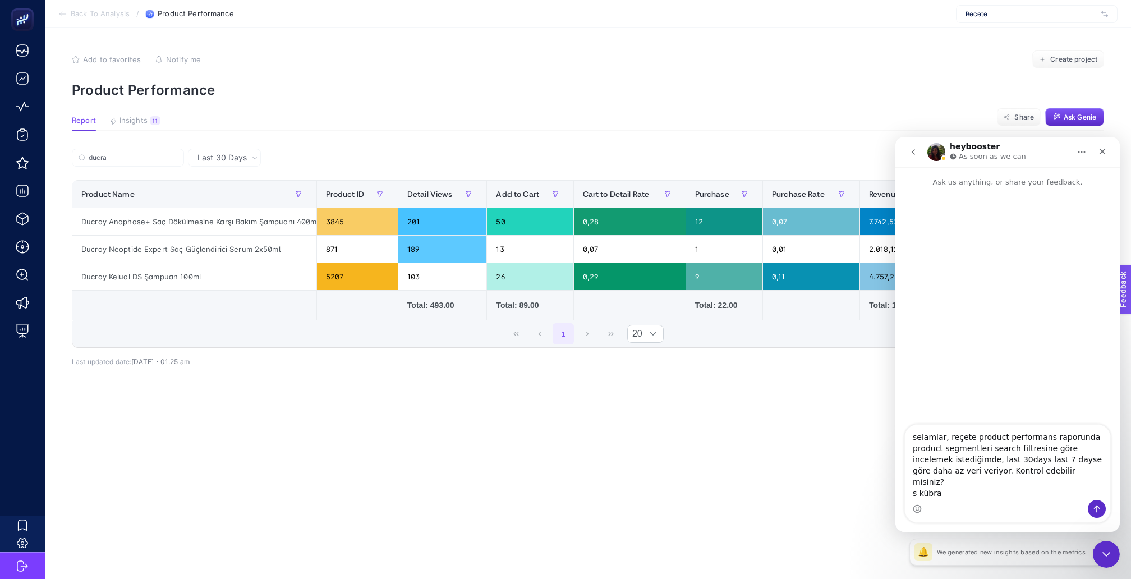
click at [957, 473] on textarea "selamlar, reçete product performans raporunda product segmentleri search filtre…" at bounding box center [1007, 462] width 205 height 75
click at [979, 469] on textarea "selamlar, reçete product performans raporunda product segmentleri search filtre…" at bounding box center [1007, 468] width 205 height 64
click at [1075, 471] on textarea "selamlar, reçete product performans raporunda product segmentleri search filtre…" at bounding box center [1007, 468] width 205 height 64
click at [1002, 466] on textarea "selamlar, reçete product performans raporunda product segmentleri search filtre…" at bounding box center [1007, 468] width 205 height 64
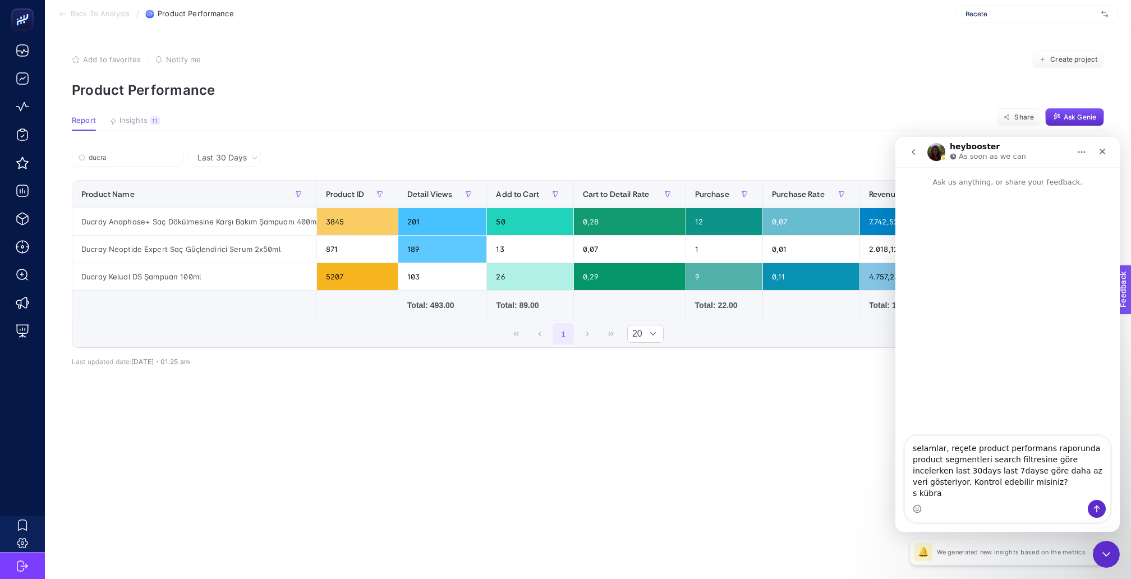
click at [988, 482] on textarea "selamlar, reçete product performans raporunda product segmentleri search filtre…" at bounding box center [1007, 468] width 205 height 64
click at [1008, 483] on textarea "selamlar, reçete product performans raporunda product segmentleri search filtre…" at bounding box center [1007, 468] width 205 height 64
click at [968, 488] on textarea "selamlar, reçete product performans raporunda product segmentleri search filtre…" at bounding box center [1007, 468] width 205 height 64
click at [705, 432] on article "Add to favorites false Notify me Create project Product Performance Report Insi…" at bounding box center [588, 303] width 1086 height 551
click at [149, 154] on input "ducra" at bounding box center [133, 158] width 89 height 8
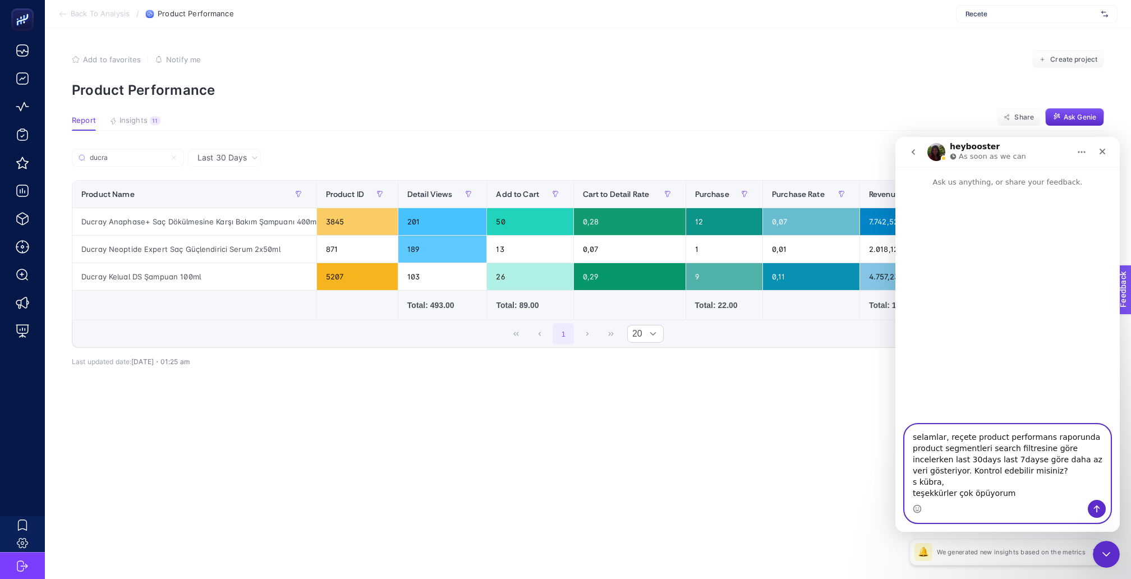
click at [971, 438] on textarea "selamlar, reçete product performans raporunda product segmentleri search filtre…" at bounding box center [1007, 462] width 205 height 75
click at [986, 447] on textarea "selamlar, reçete product performans raporunda product segmentleri search filtre…" at bounding box center [1007, 462] width 205 height 75
click at [937, 458] on textarea "selamlar, reçete product performans raporunda product segmentlerini search filt…" at bounding box center [1007, 462] width 205 height 75
click at [946, 457] on textarea "selamlar, reçete product performans raporunda product segmentlerini search filt…" at bounding box center [1007, 462] width 205 height 75
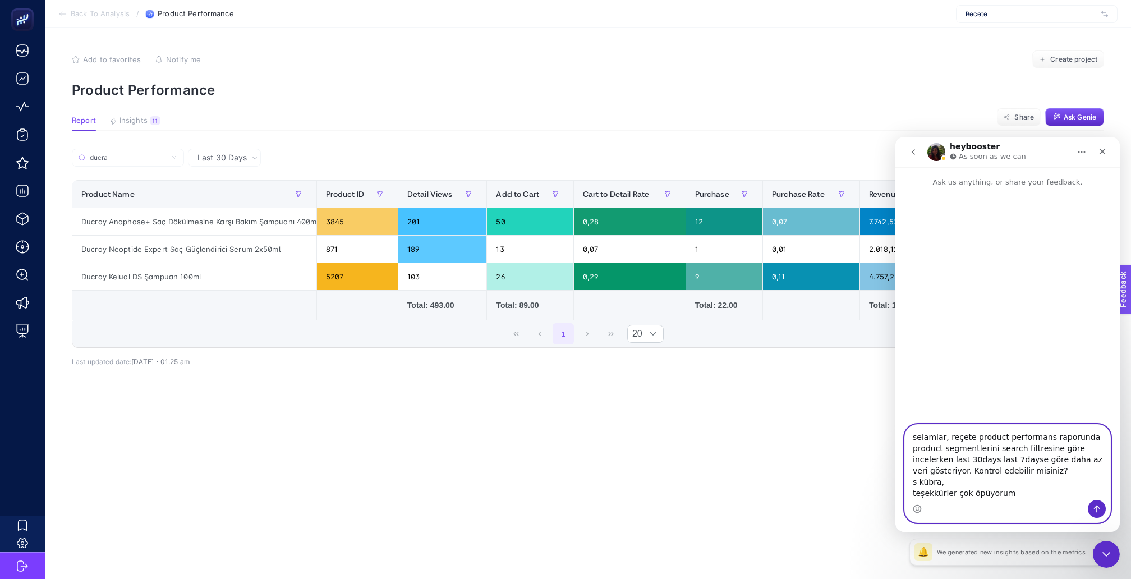
drag, startPoint x: 950, startPoint y: 458, endPoint x: 997, endPoint y: 450, distance: 47.8
click at [997, 450] on textarea "selamlar, reçete product performans raporunda product segmentlerini search filt…" at bounding box center [1007, 462] width 205 height 75
click at [957, 459] on textarea "selamlar, reçete product performans raporunda product segmentlerini markaya gör…" at bounding box center [1007, 462] width 205 height 75
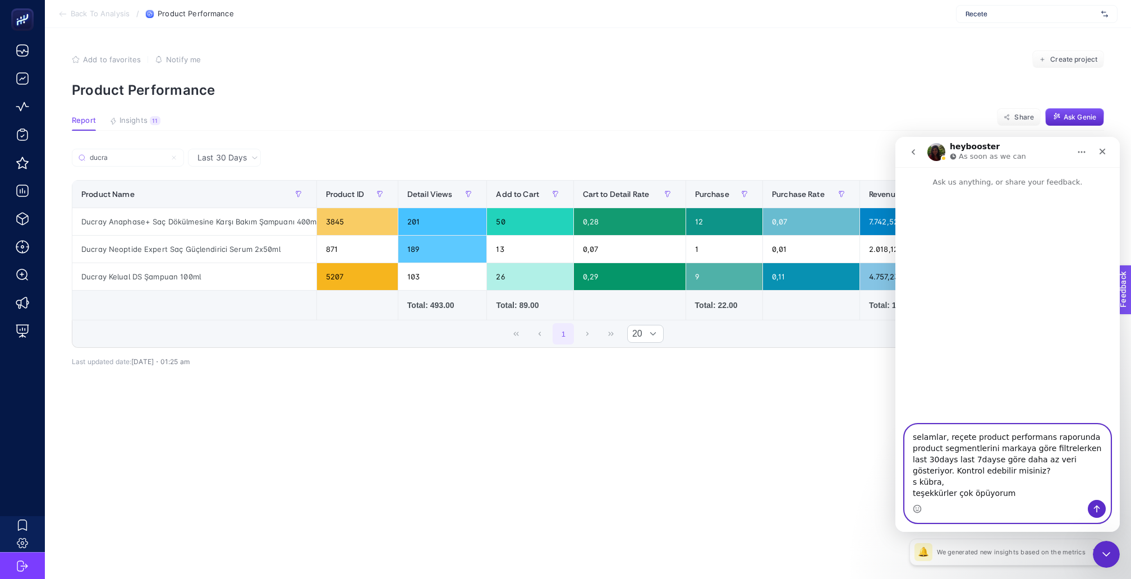
click at [957, 459] on textarea "selamlar, reçete product performans raporunda product segmentlerini markaya gör…" at bounding box center [1007, 462] width 205 height 75
click at [955, 475] on textarea "selamlar, reçete product performans raporunda product segmentlerini markaya gör…" at bounding box center [1007, 462] width 205 height 75
click at [955, 485] on textarea "selamlar, reçete product performans raporunda product segmentlerini markaya gör…" at bounding box center [1007, 462] width 205 height 75
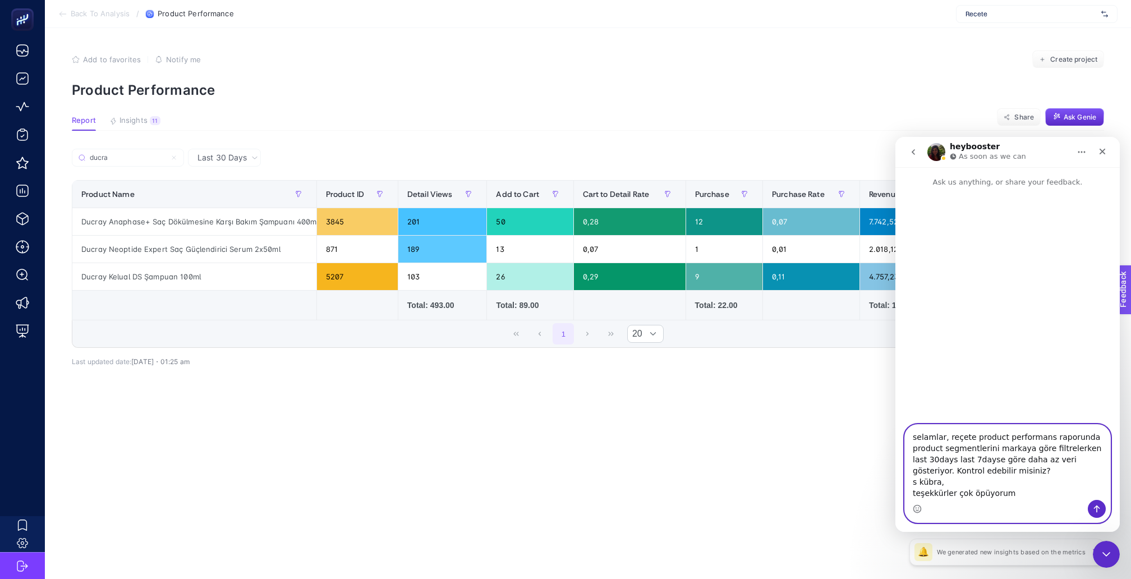
click at [1010, 496] on textarea "selamlar, reçete product performans raporunda product segmentlerini markaya gör…" at bounding box center [1007, 462] width 205 height 75
click at [940, 460] on textarea "selamlar, reçete product performans raporunda product segmentlerini markaya gör…" at bounding box center [1007, 462] width 205 height 75
click at [962, 465] on textarea "selamlar, reçete product performans raporunda product segmentlerini markaya gör…" at bounding box center [1007, 462] width 205 height 75
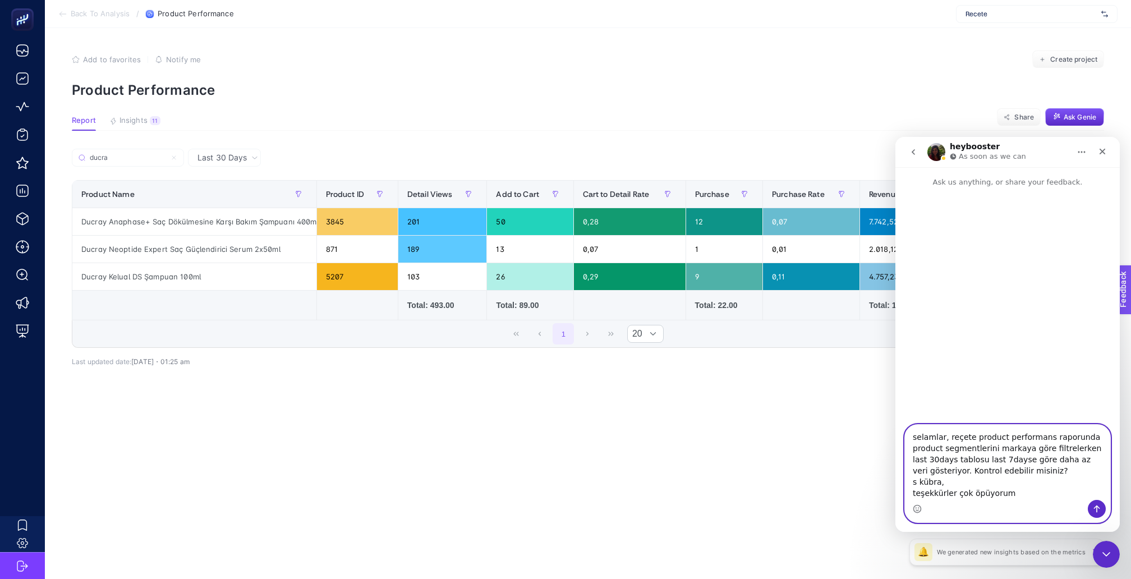
click at [957, 480] on textarea "selamlar, reçete product performans raporunda product segmentlerini markaya gör…" at bounding box center [1007, 462] width 205 height 75
type textarea "selamlar, reçete product performans raporunda product segmentlerini markaya gör…"
click at [1098, 506] on icon "Send a message…" at bounding box center [1097, 509] width 9 height 9
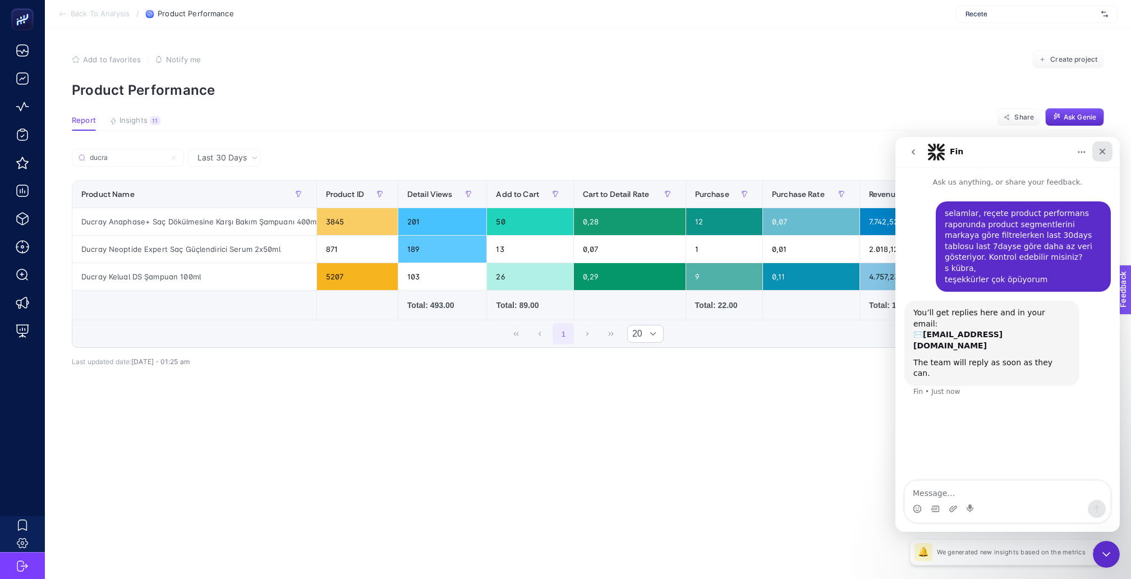
click at [1098, 154] on icon "Close" at bounding box center [1102, 151] width 9 height 9
